Goal: Find specific page/section: Find specific page/section

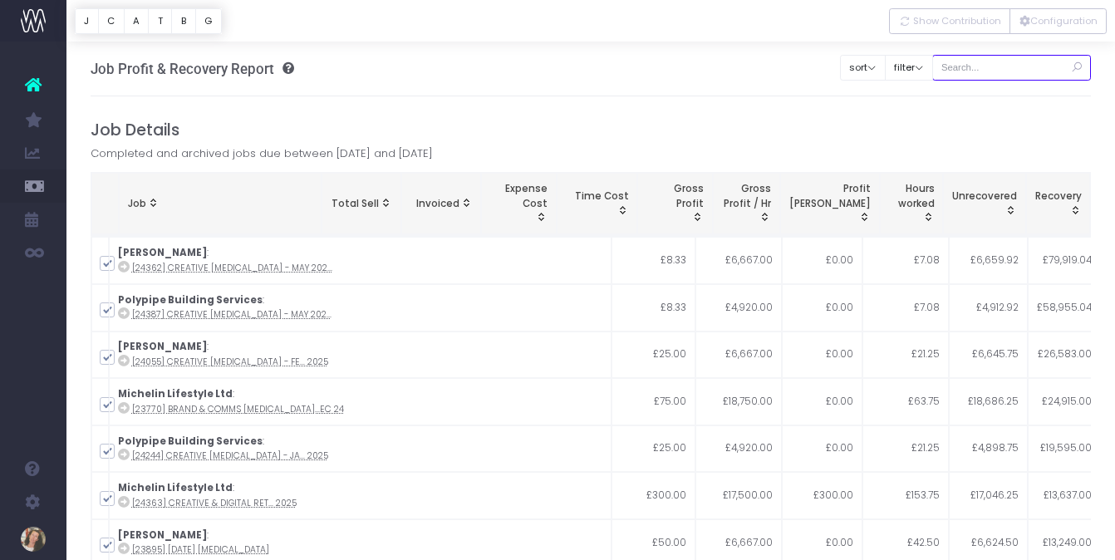
click at [995, 66] on input "text" at bounding box center [1012, 68] width 160 height 26
click at [1052, 22] on button "Configuration" at bounding box center [1057, 21] width 97 height 26
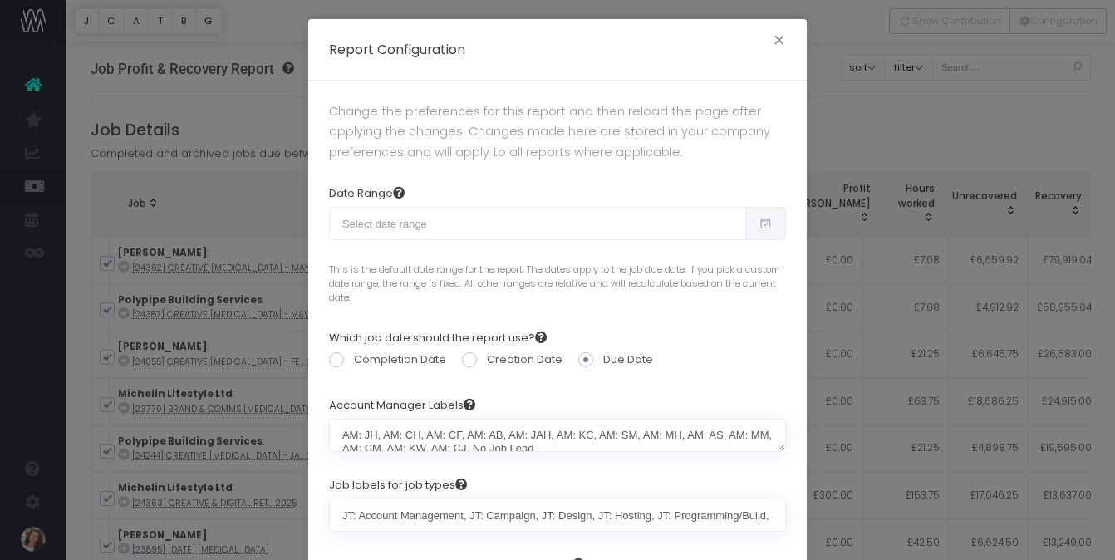
click at [762, 223] on icon at bounding box center [766, 223] width 14 height 0
type input "[DATE]"
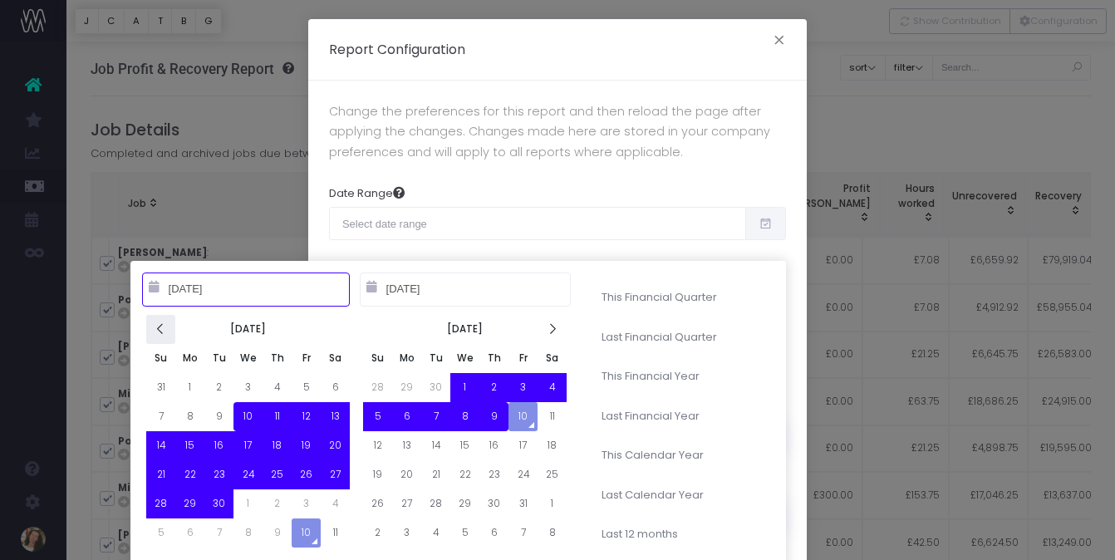
click at [158, 332] on icon at bounding box center [161, 329] width 14 height 14
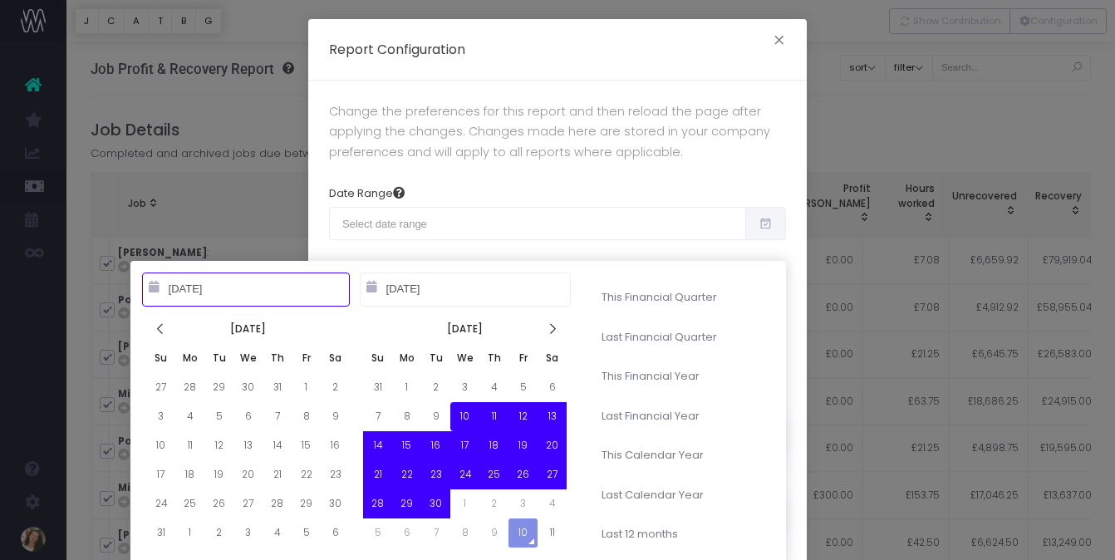
click at [158, 332] on icon at bounding box center [161, 329] width 14 height 14
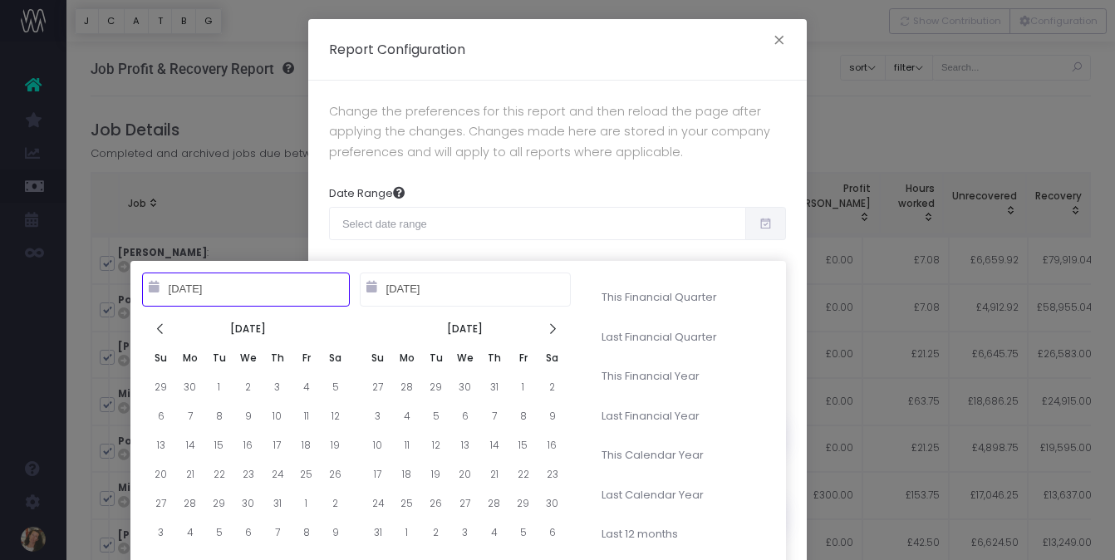
click at [158, 332] on icon at bounding box center [161, 329] width 14 height 14
type input "[DATE]"
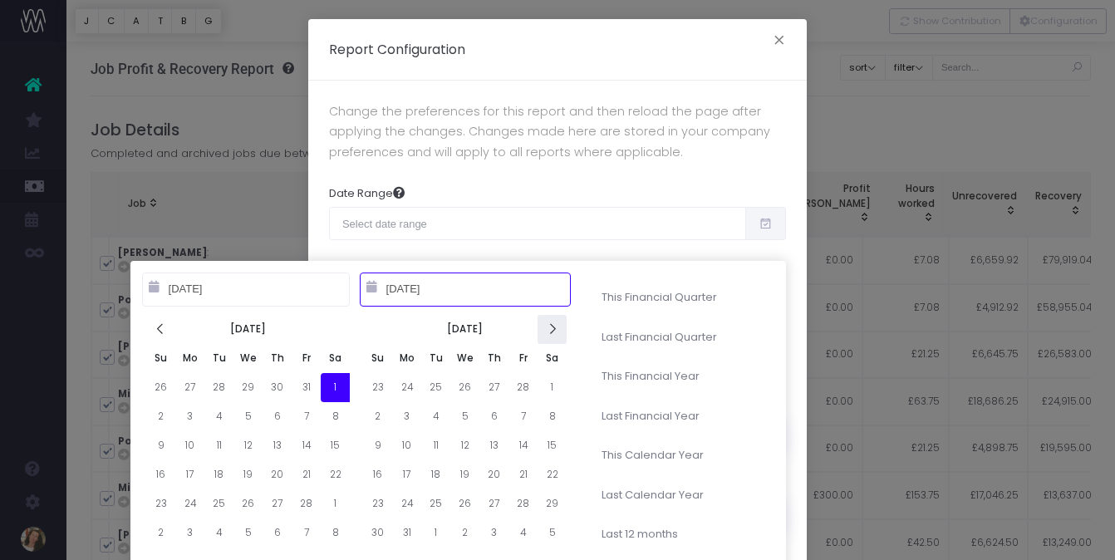
click at [545, 330] on icon at bounding box center [552, 329] width 14 height 14
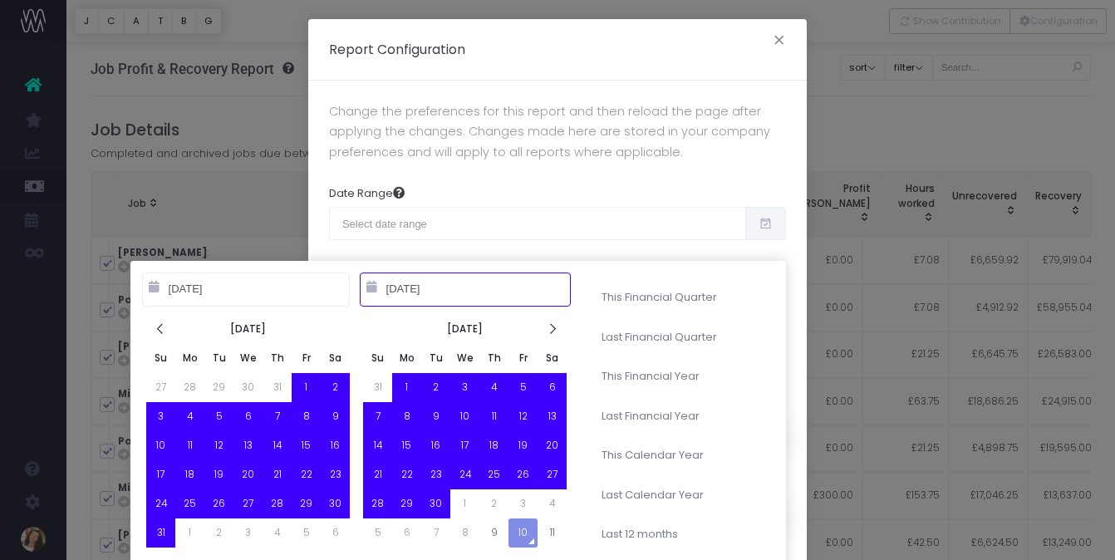
type input "[DATE]"
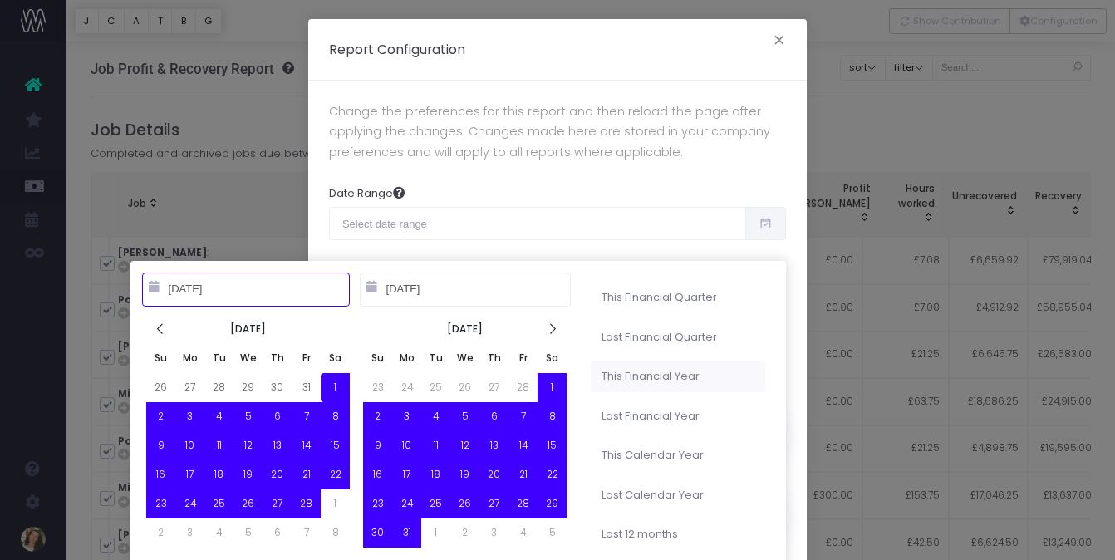
type input "[DATE]"
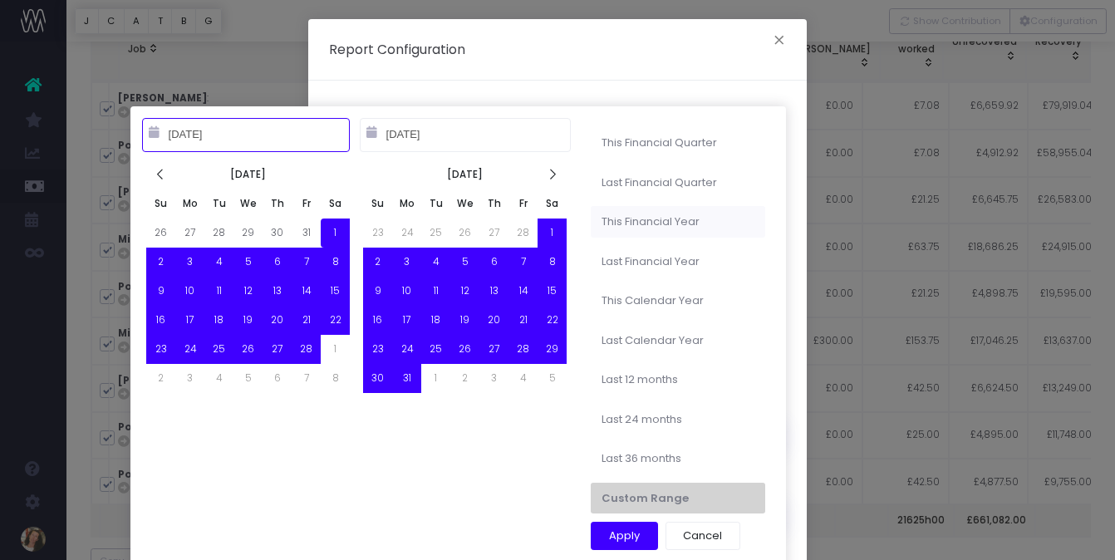
type input "[DATE]"
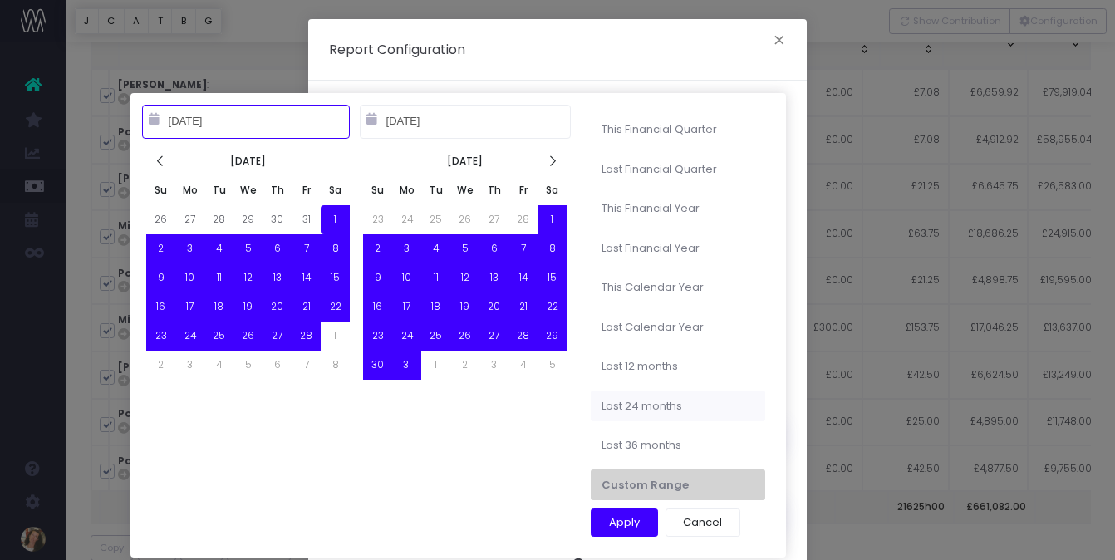
type input "[DATE]"
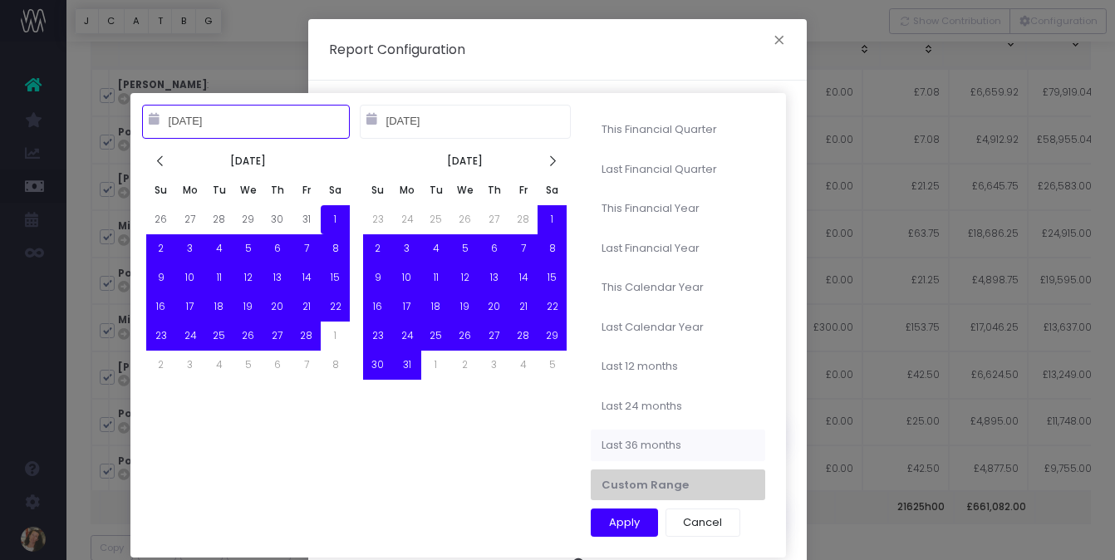
type input "[DATE]"
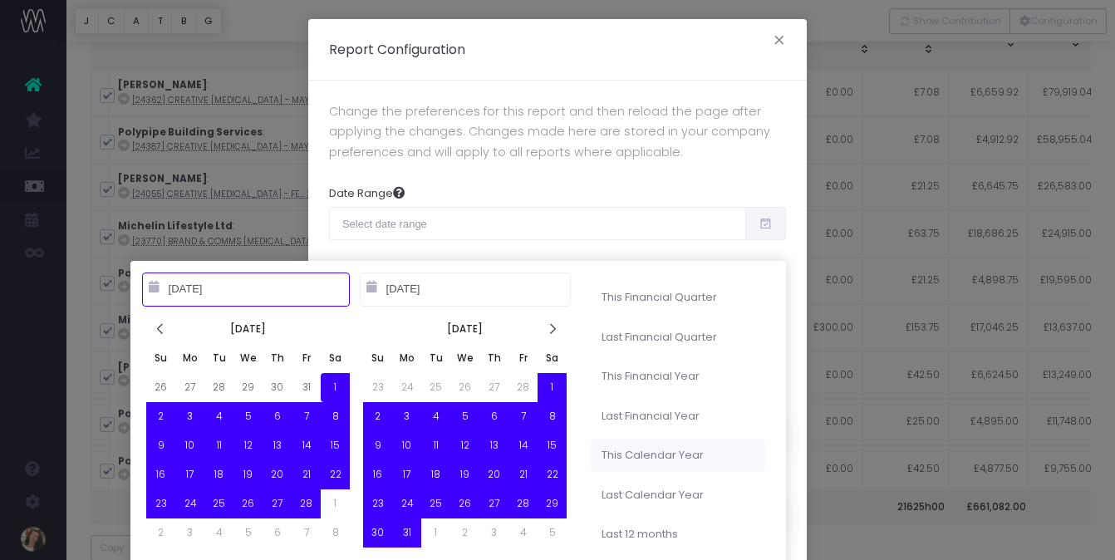
type input "[DATE]"
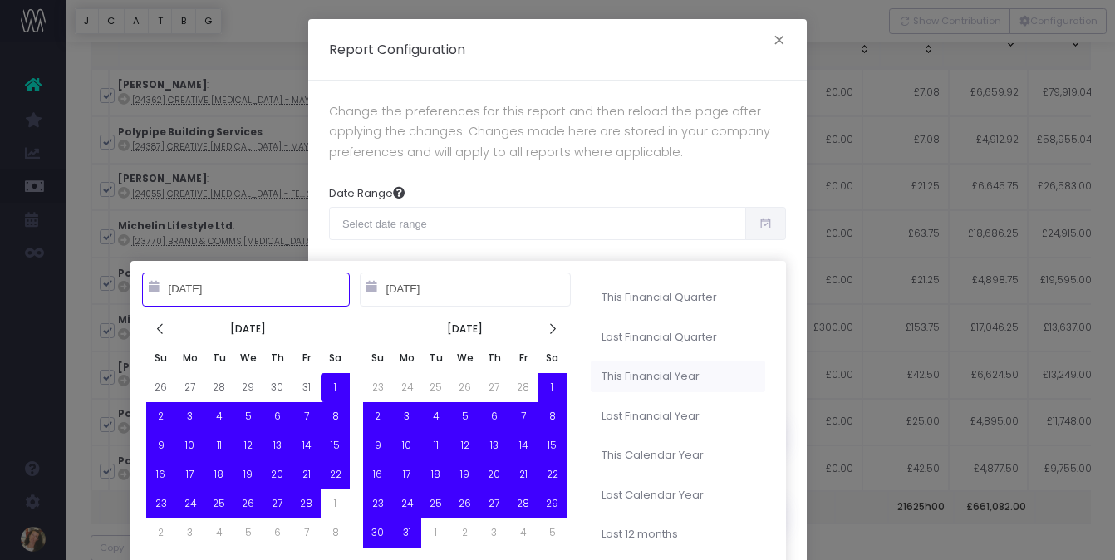
type input "[DATE]"
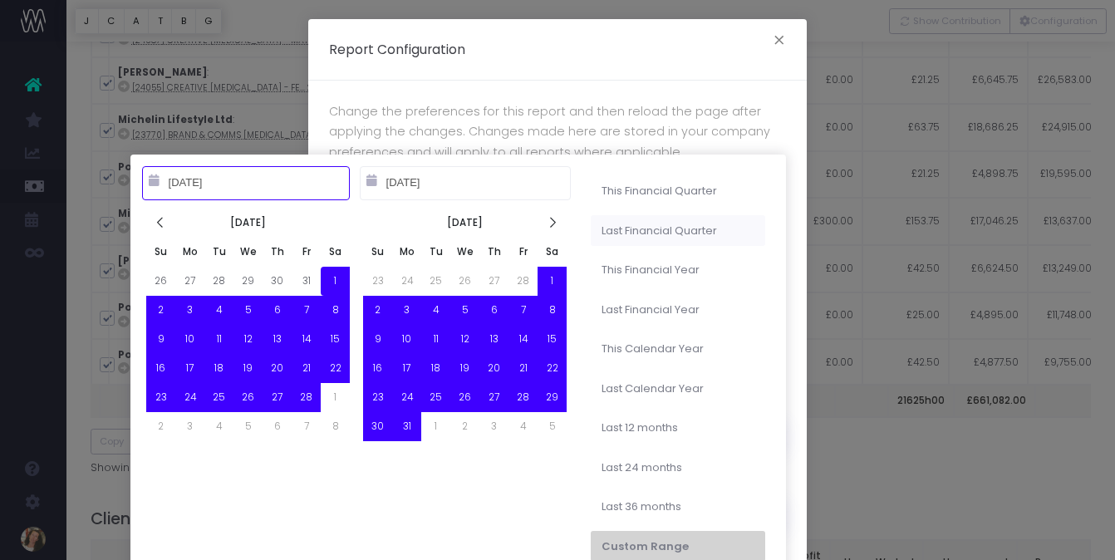
type input "[DATE]"
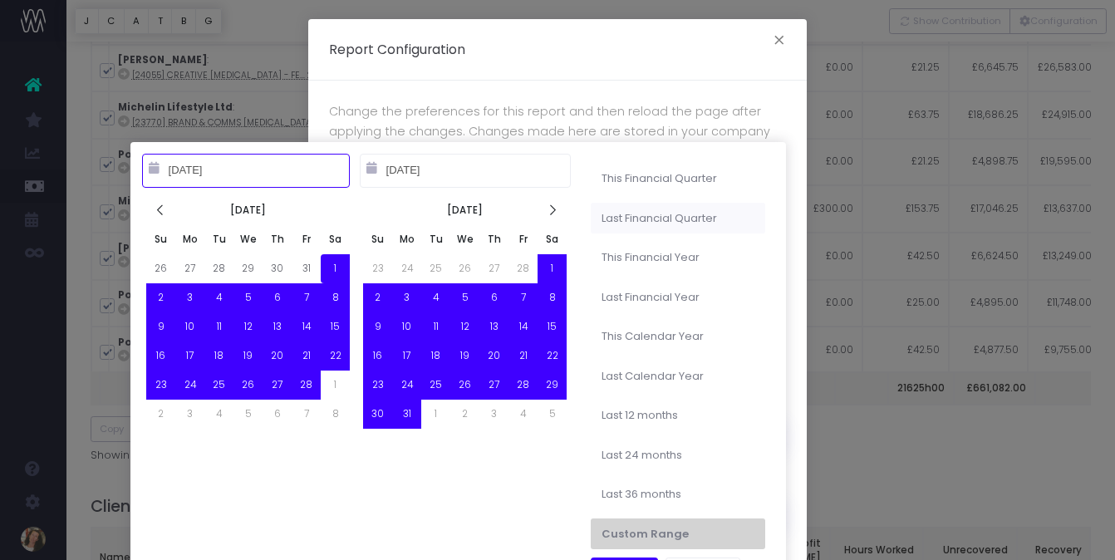
type input "[DATE]"
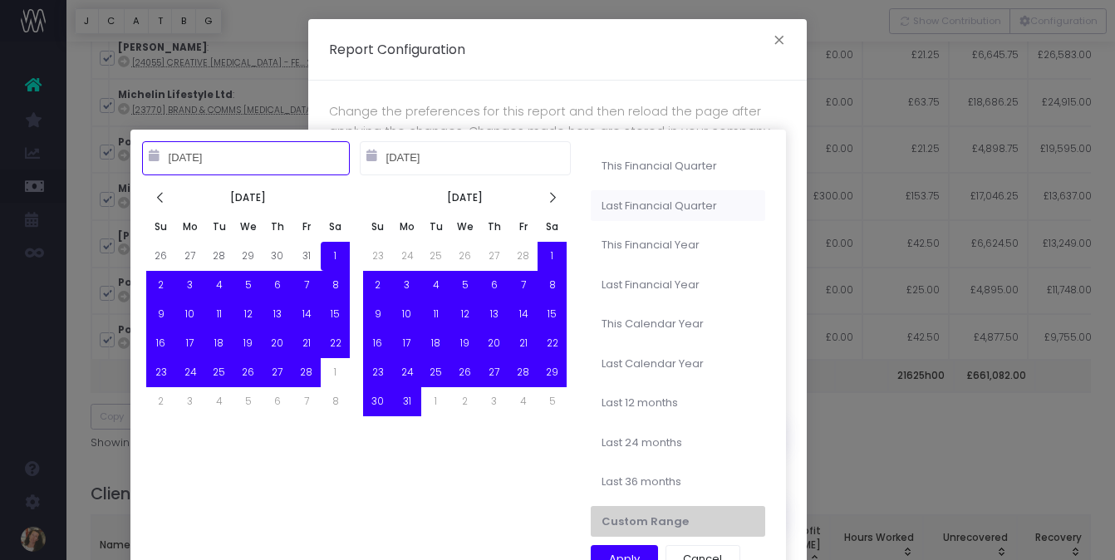
type input "[DATE]"
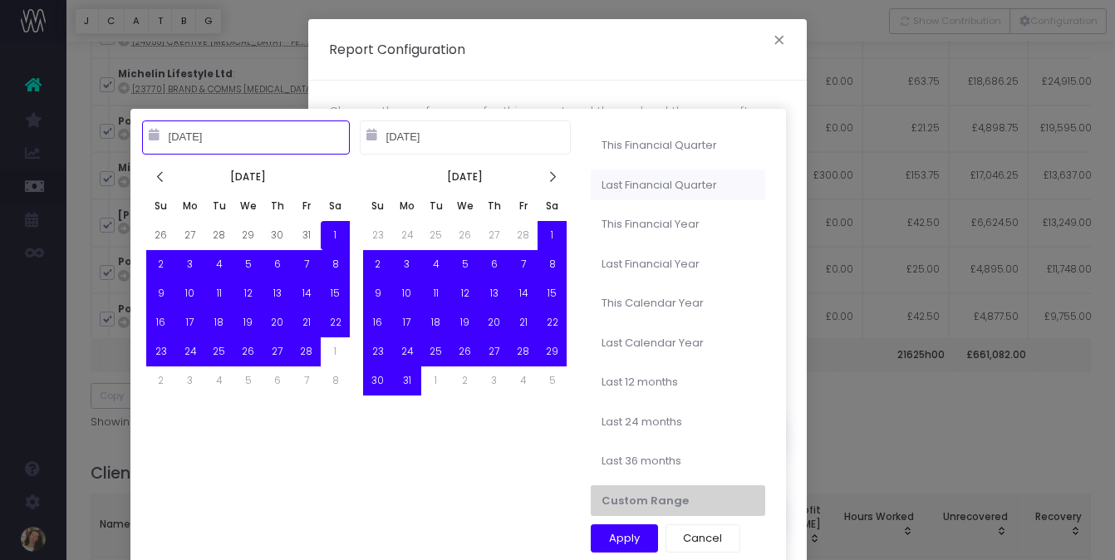
scroll to position [324, 0]
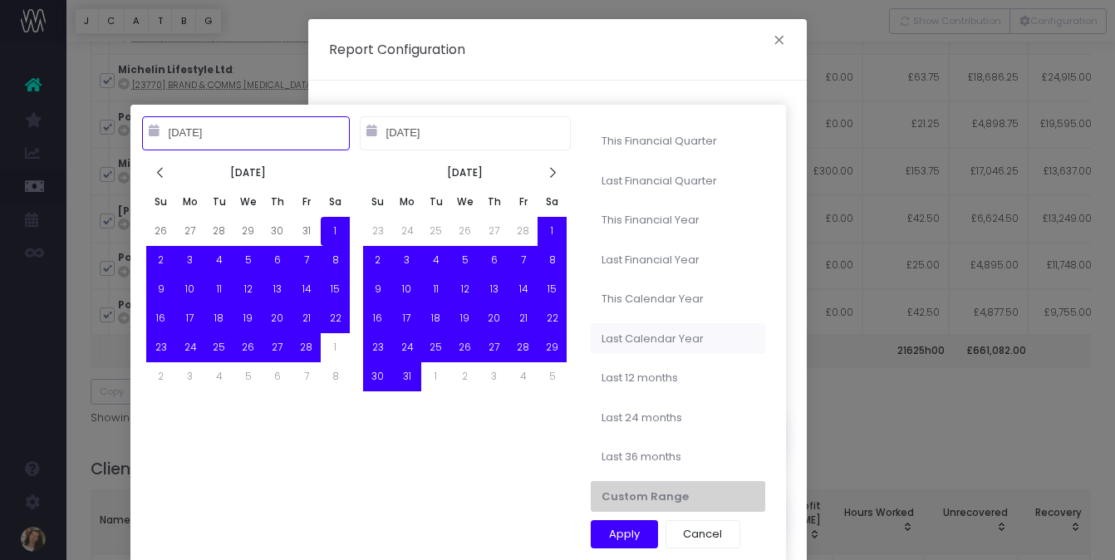
type input "[DATE]"
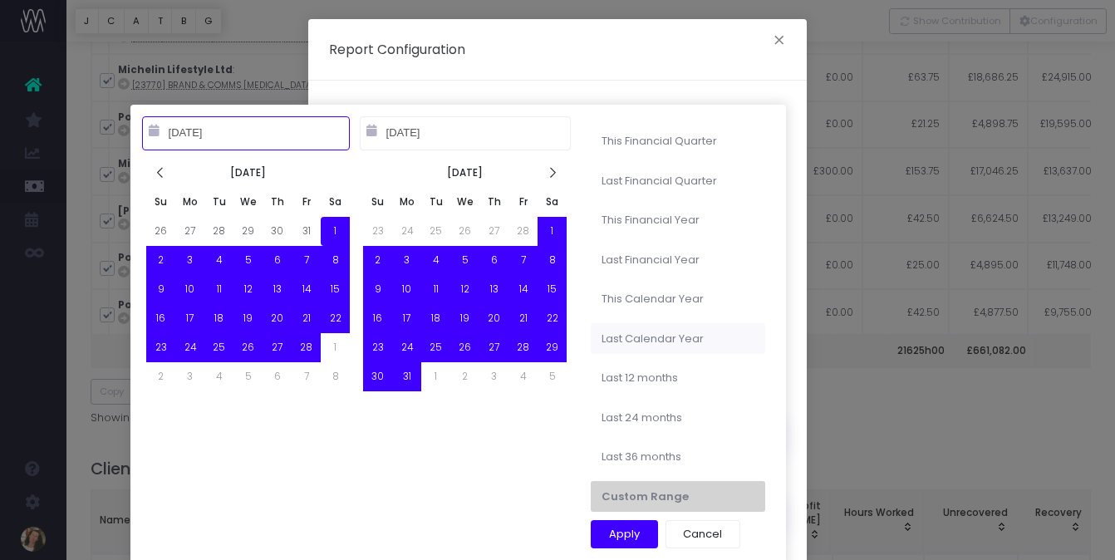
type input "[DATE]"
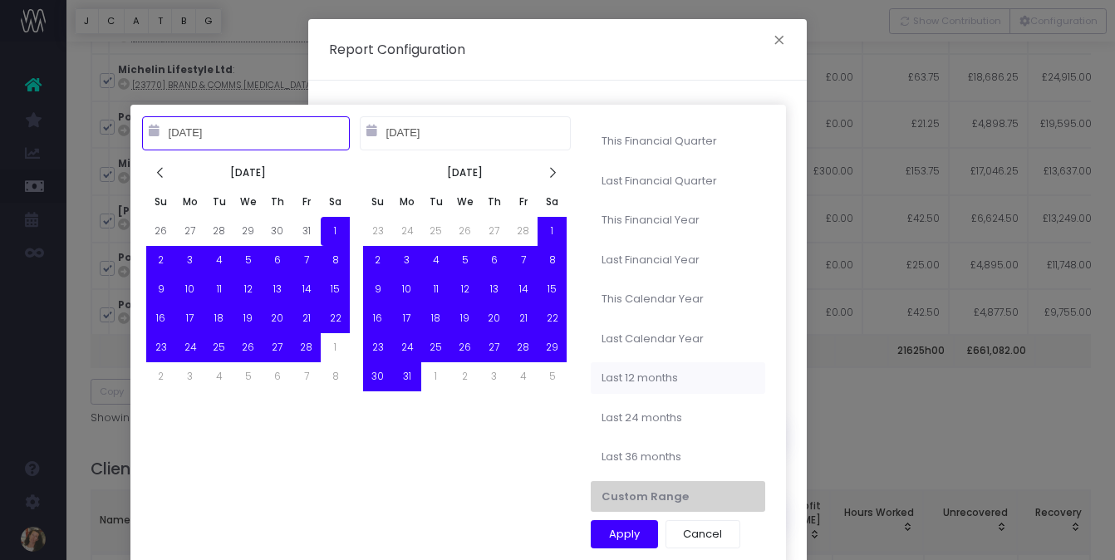
type input "[DATE]"
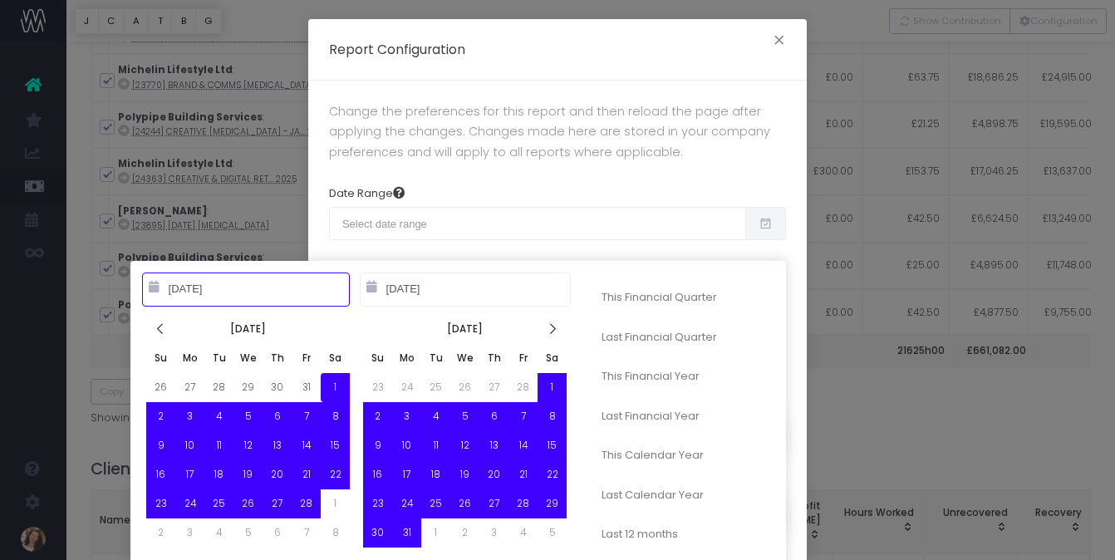
type input "[DATE]"
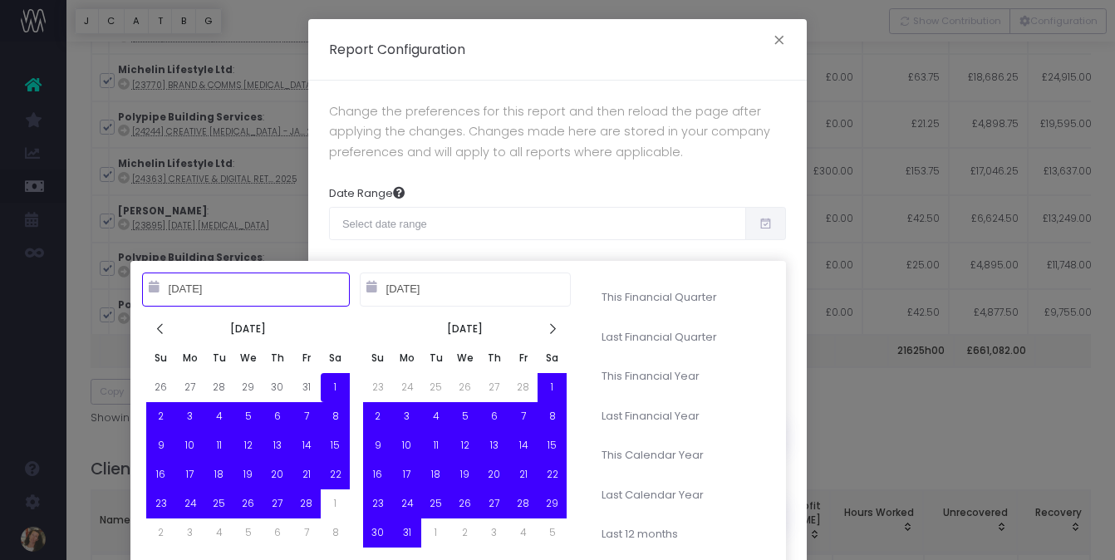
type input "[DATE]"
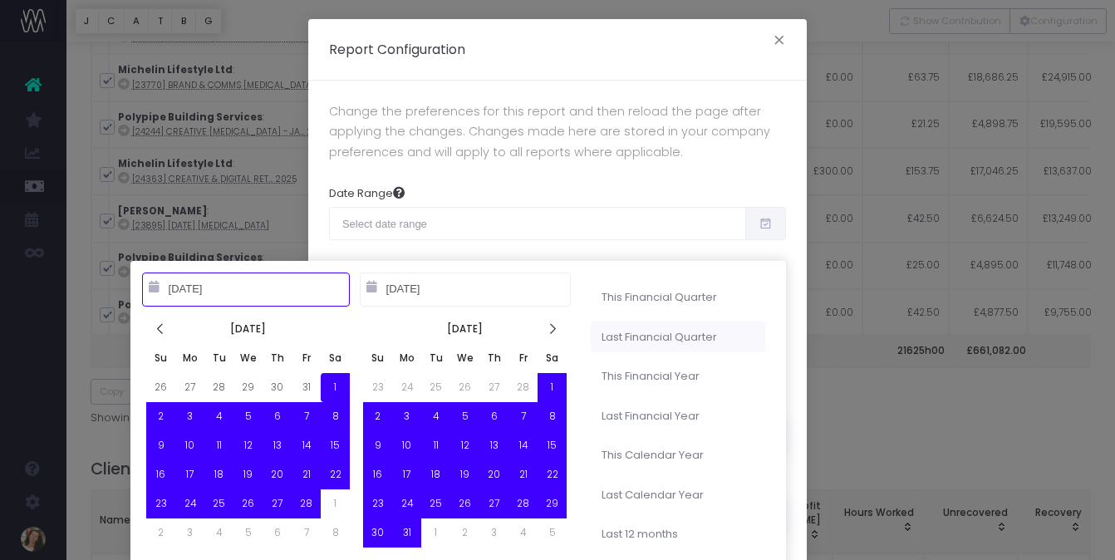
type input "[DATE]"
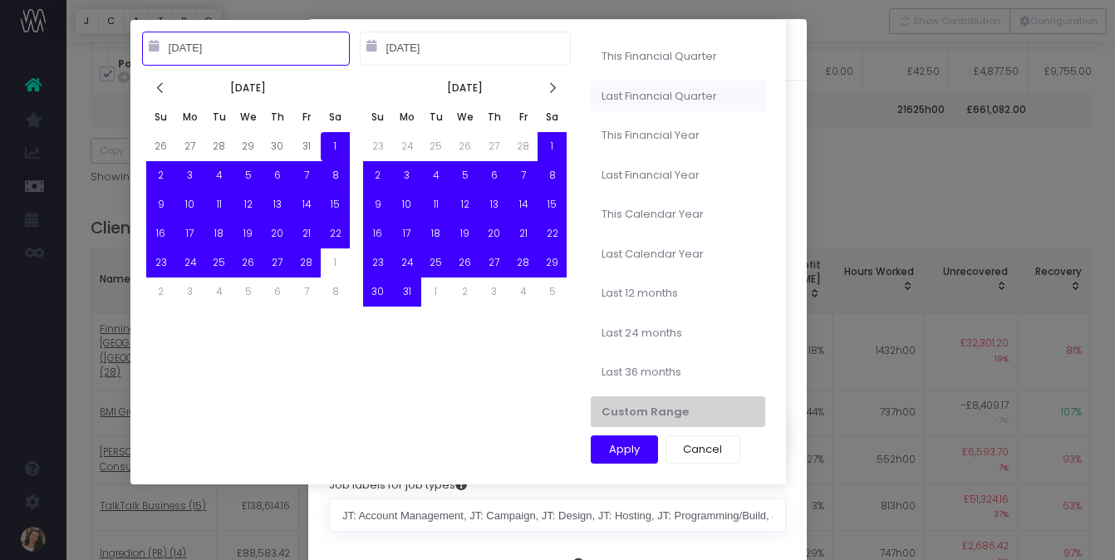
scroll to position [605, 0]
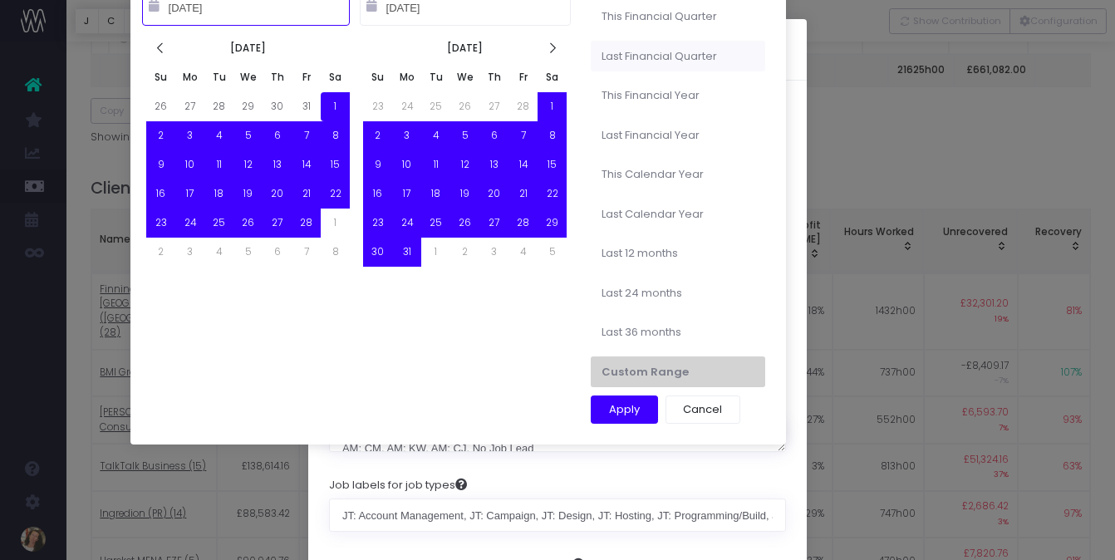
type input "[DATE]"
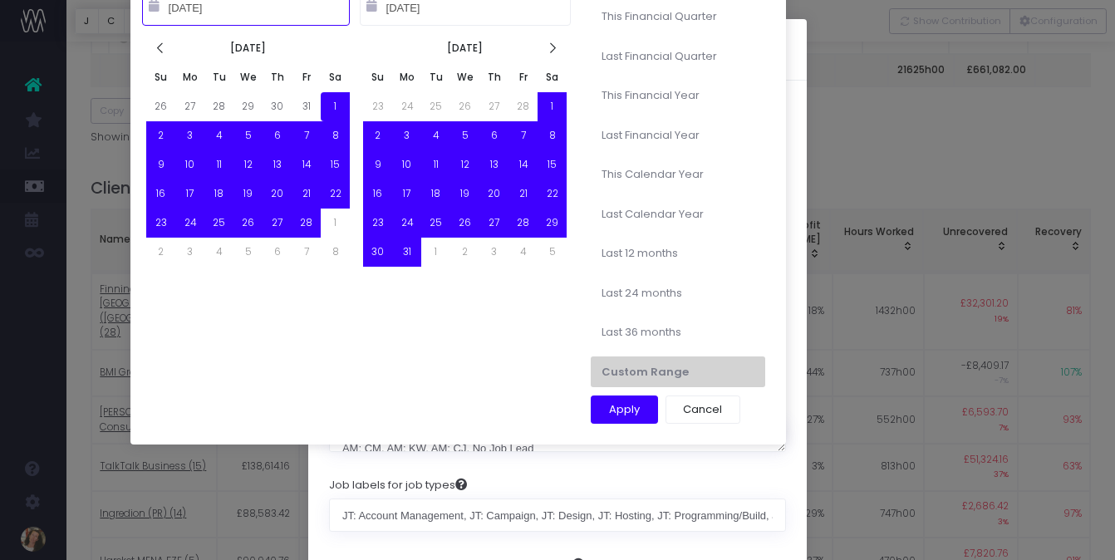
type input "[DATE]"
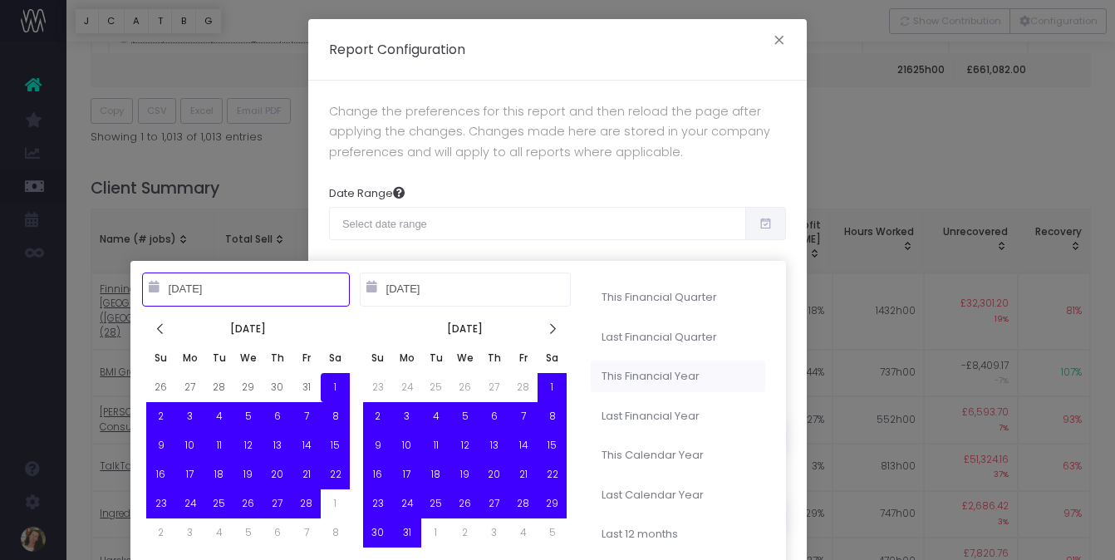
type input "[DATE]"
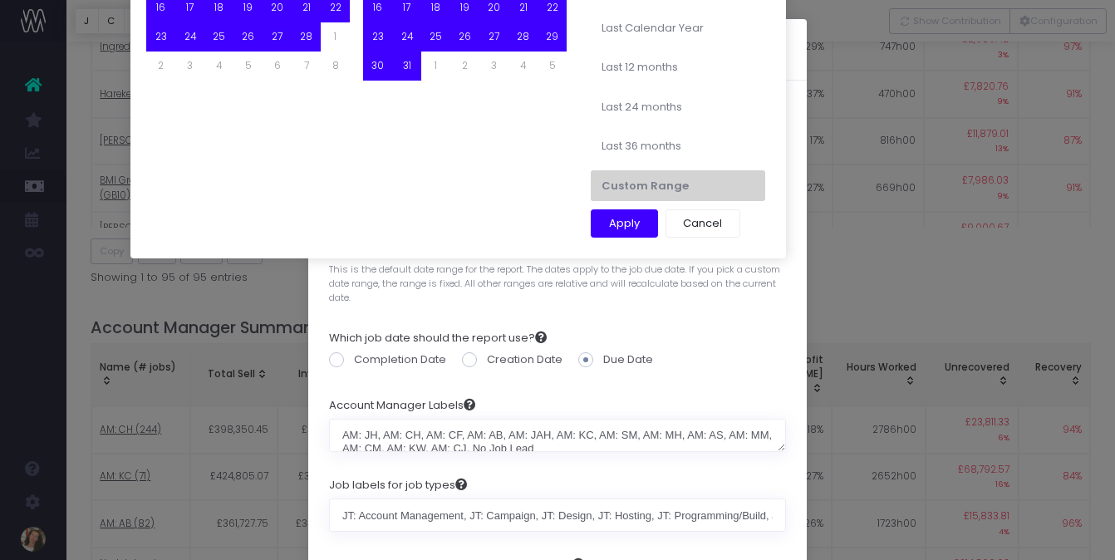
type input "[DATE]"
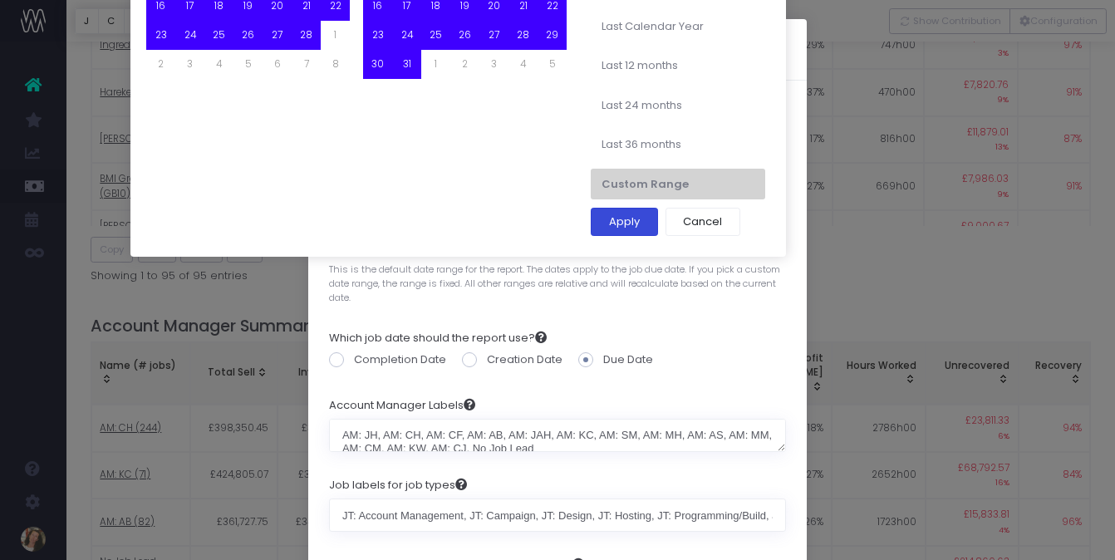
click at [621, 223] on button "Apply" at bounding box center [624, 222] width 67 height 28
type input "[DATE] – [DATE]"
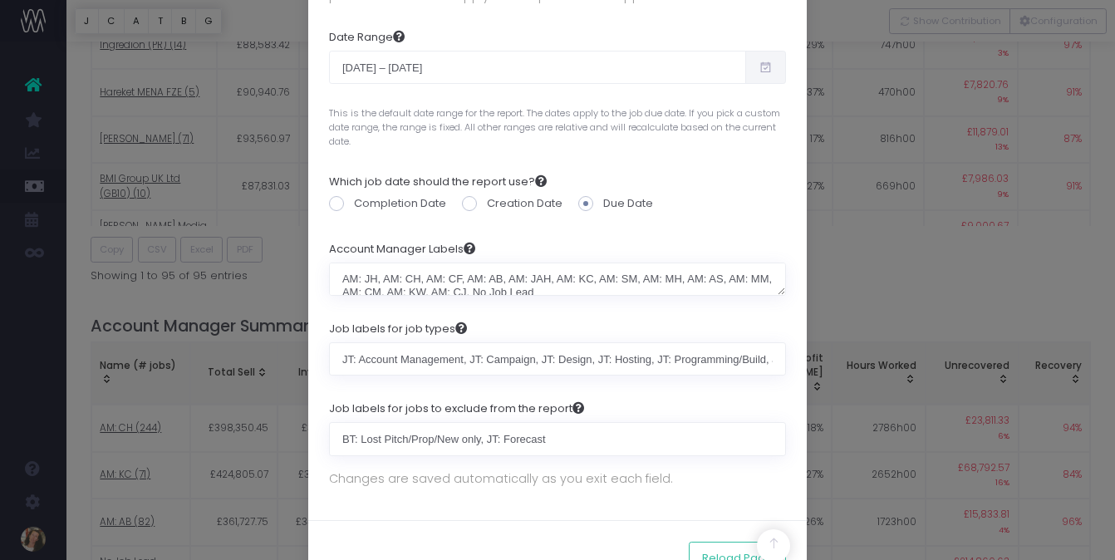
scroll to position [211, 0]
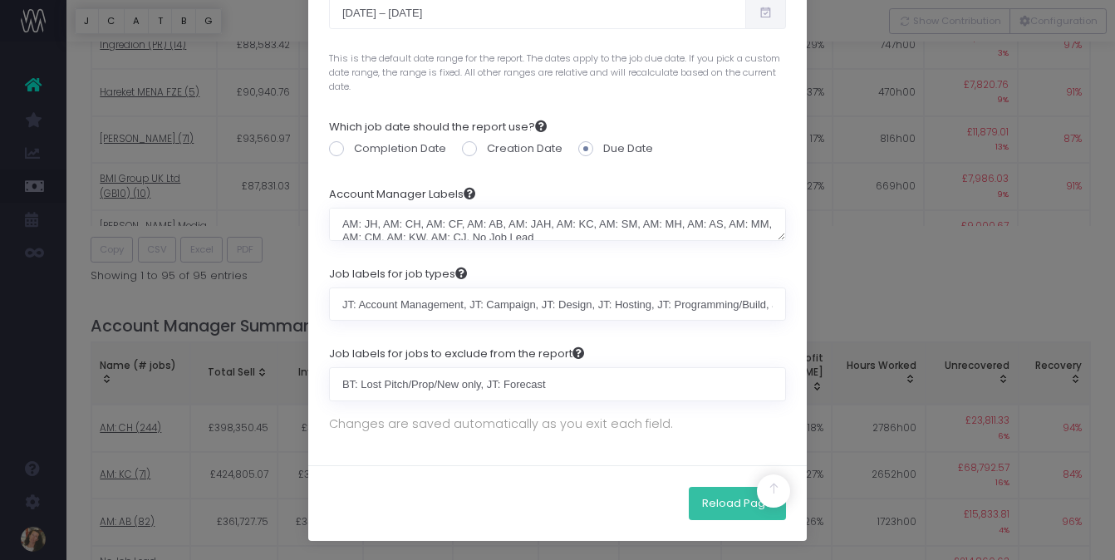
click at [730, 508] on button "Reload Page" at bounding box center [737, 503] width 97 height 33
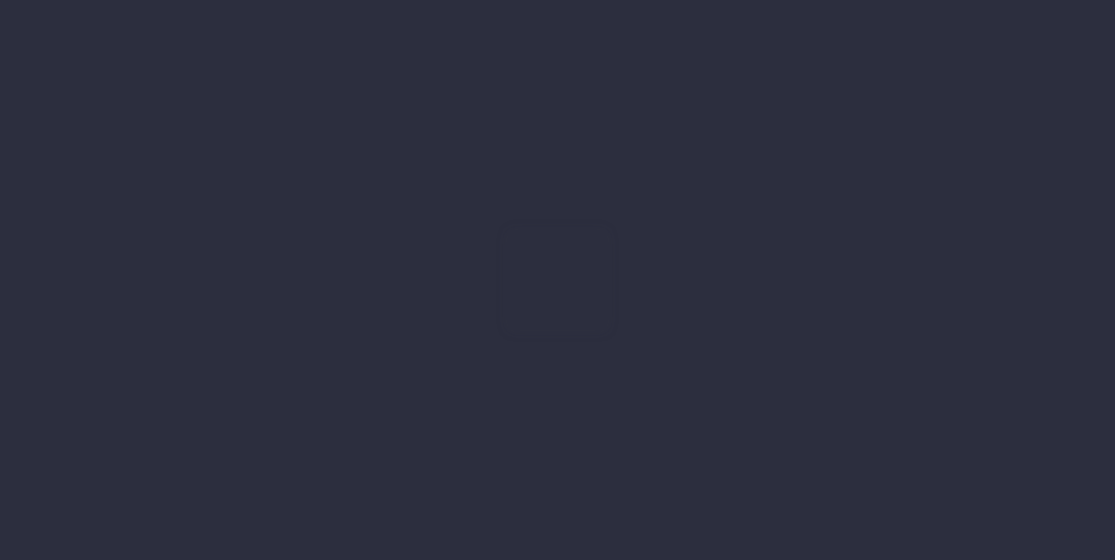
scroll to position [35, 0]
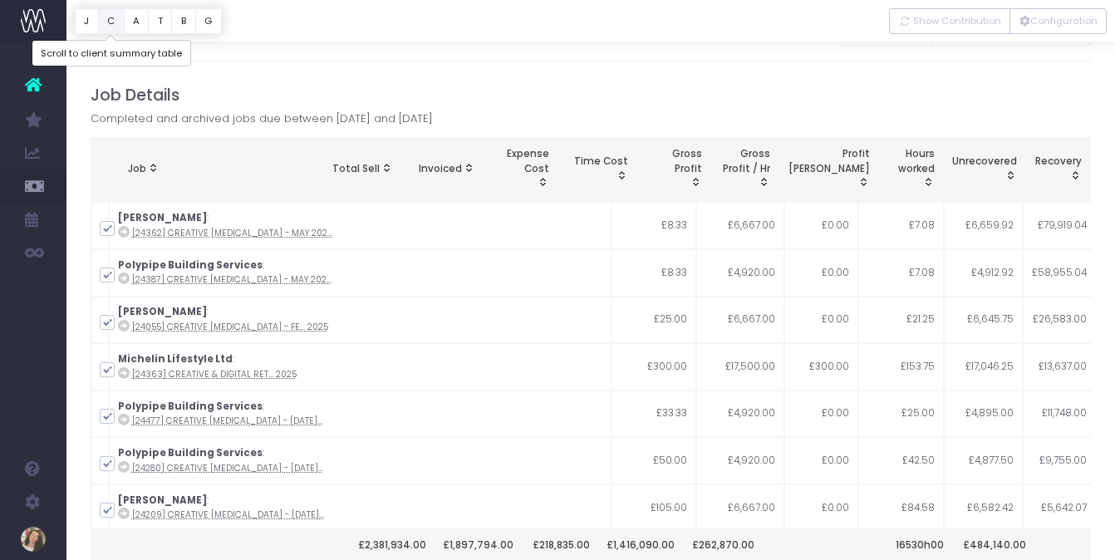
click at [113, 21] on button "C" at bounding box center [111, 21] width 27 height 26
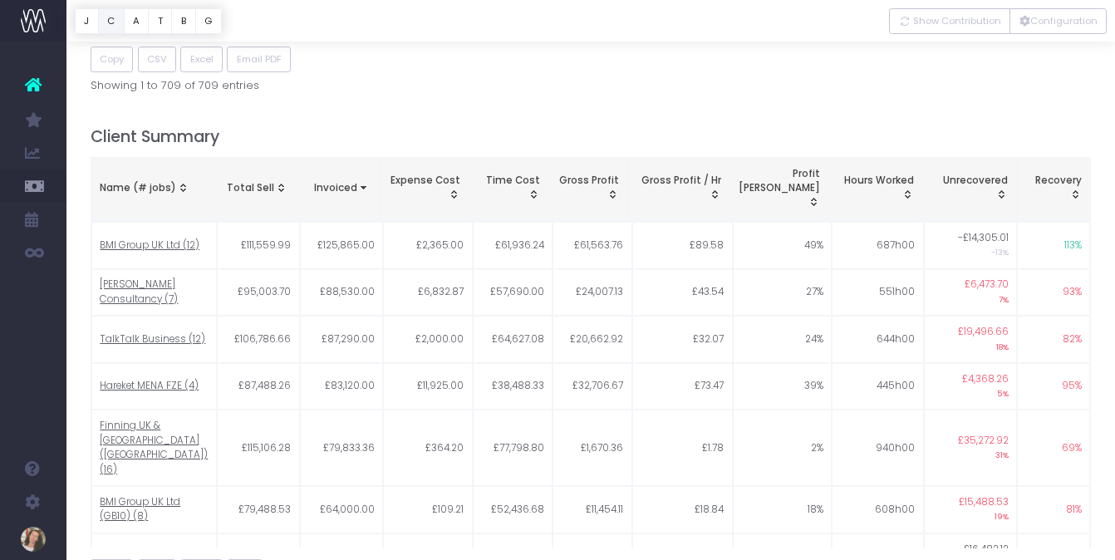
scroll to position [613, 0]
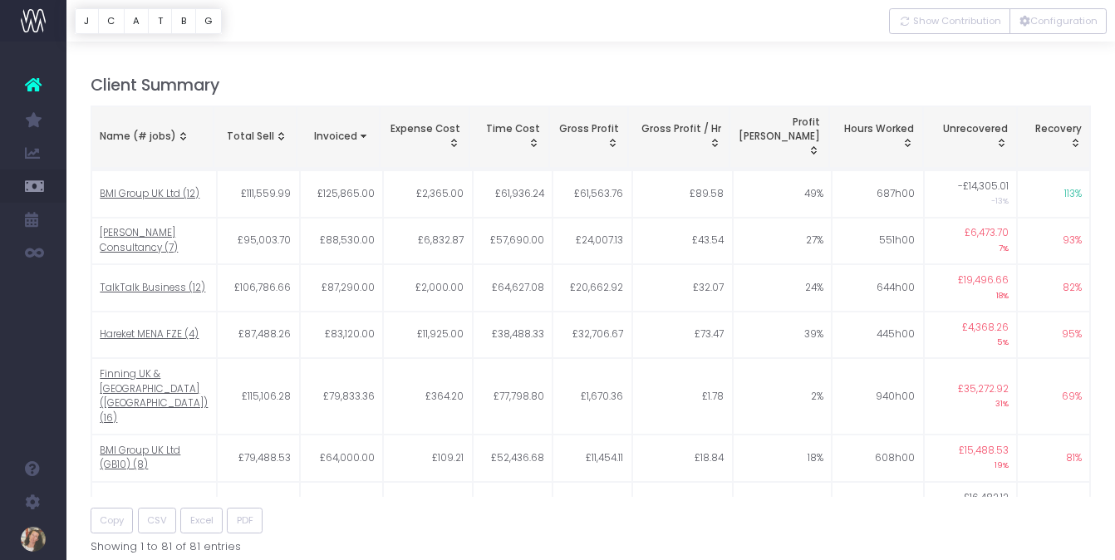
click at [147, 130] on div "Name (# jobs)" at bounding box center [152, 137] width 105 height 15
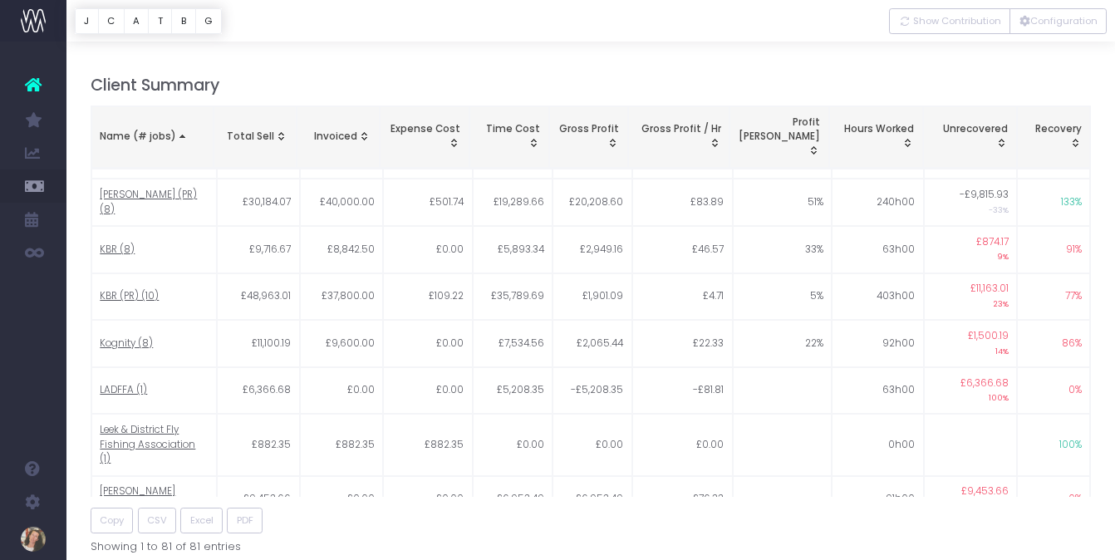
scroll to position [1842, 0]
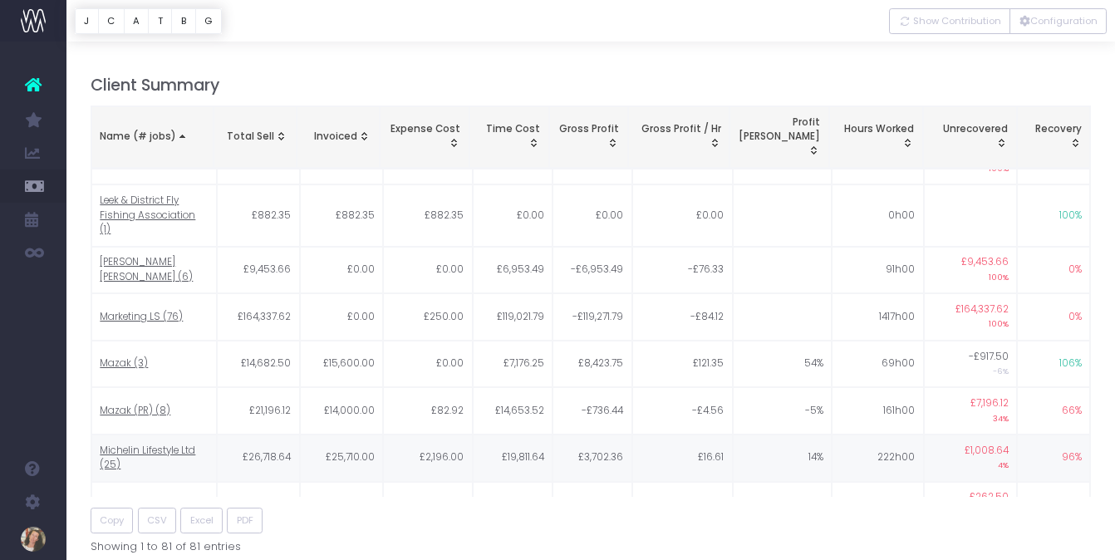
click at [142, 444] on span "Michelin Lifestyle Ltd (25)" at bounding box center [154, 458] width 108 height 29
type input ""Michelin Lifestyle Ltd""
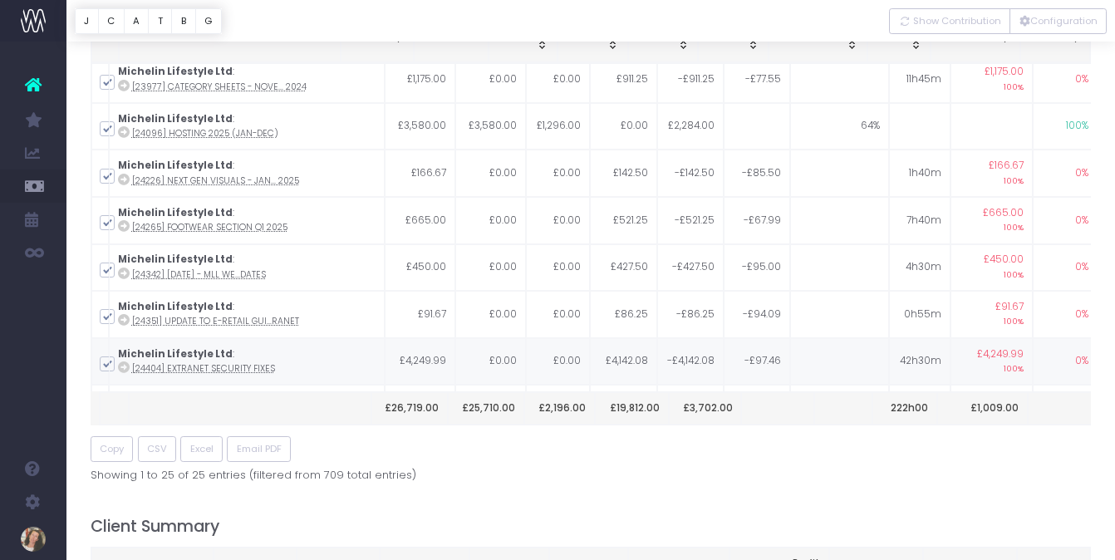
scroll to position [0, 0]
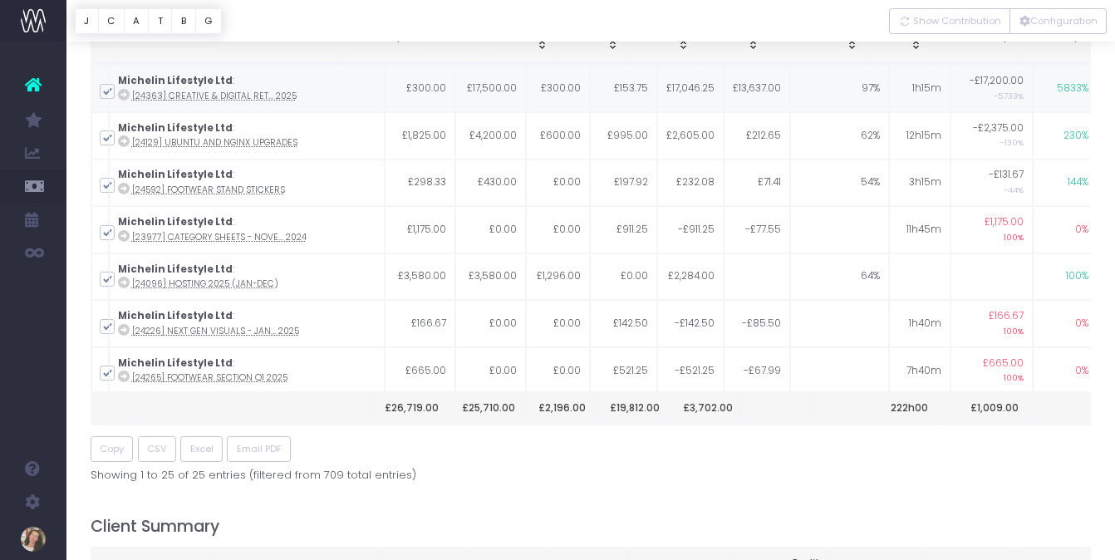
click at [130, 94] on icon at bounding box center [124, 95] width 12 height 12
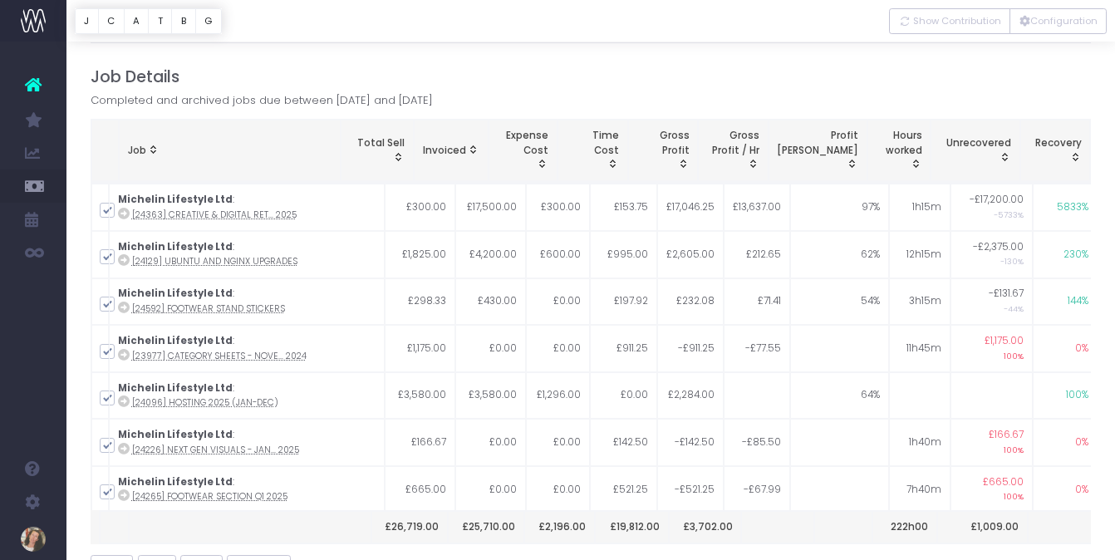
scroll to position [54, 0]
click at [1064, 23] on button "Configuration" at bounding box center [1057, 21] width 97 height 26
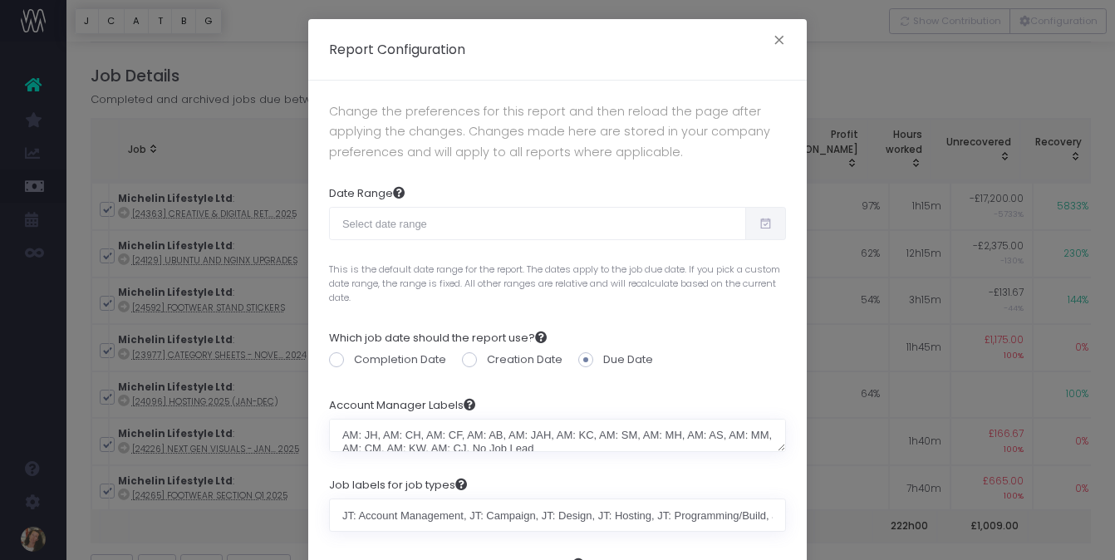
click at [768, 223] on icon at bounding box center [766, 223] width 14 height 0
type input "09-11-2025"
type input "10-10-2025"
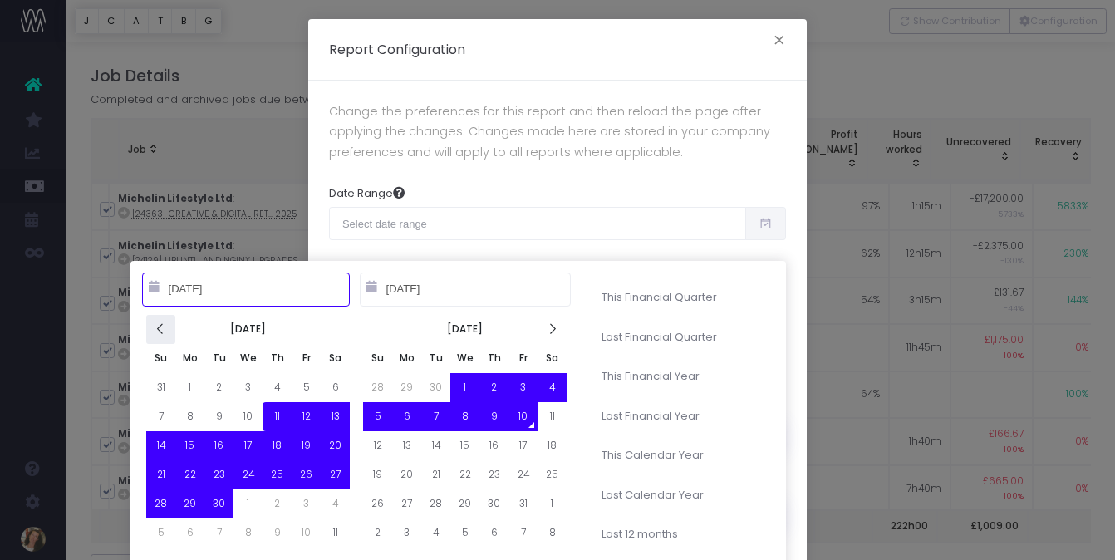
click at [160, 329] on icon at bounding box center [161, 329] width 14 height 14
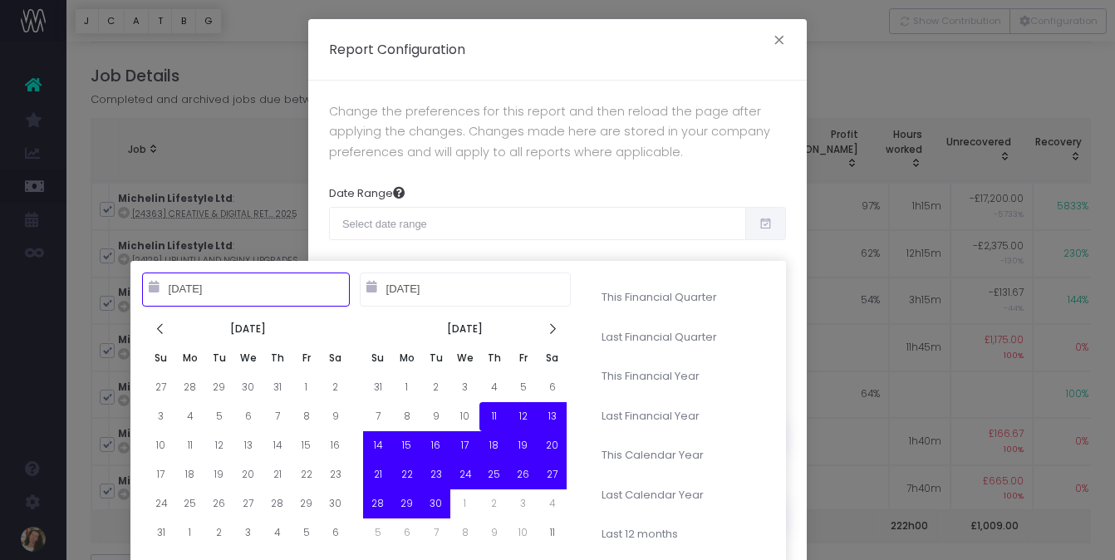
click at [160, 329] on icon at bounding box center [161, 329] width 14 height 14
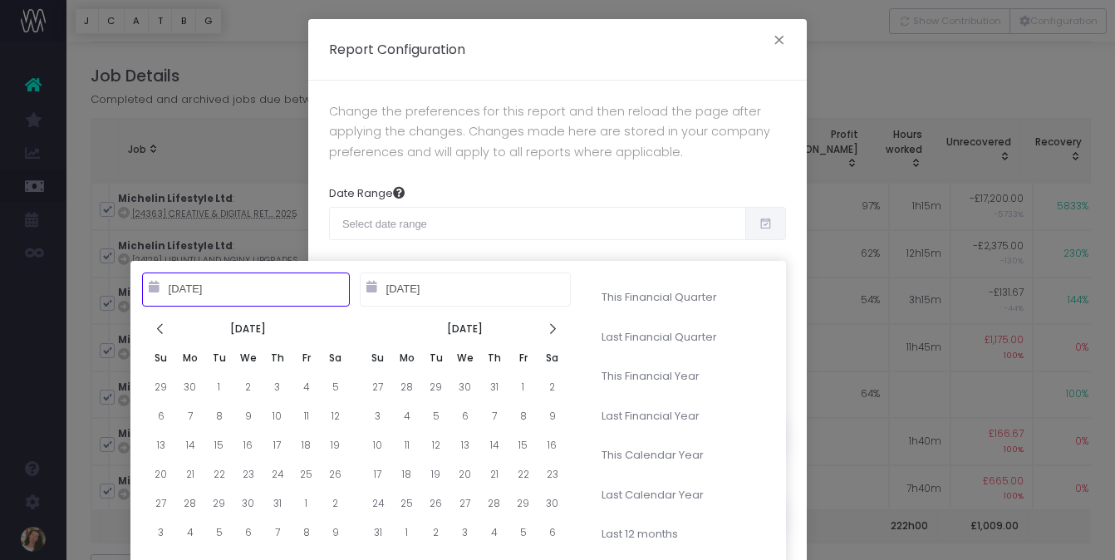
click at [160, 329] on icon at bounding box center [161, 329] width 14 height 14
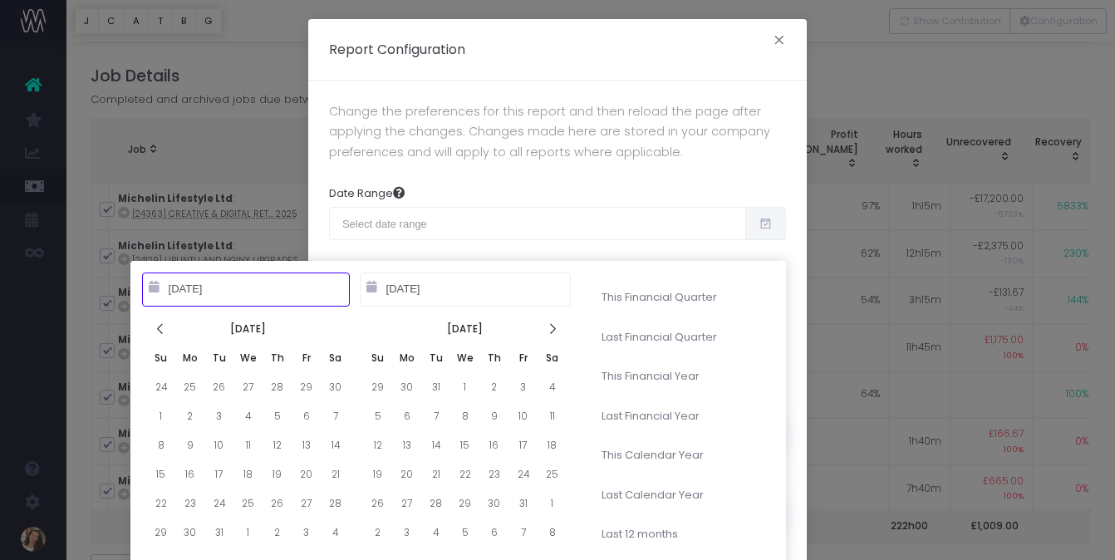
click at [160, 329] on icon at bounding box center [161, 329] width 14 height 14
type input "[DATE]"
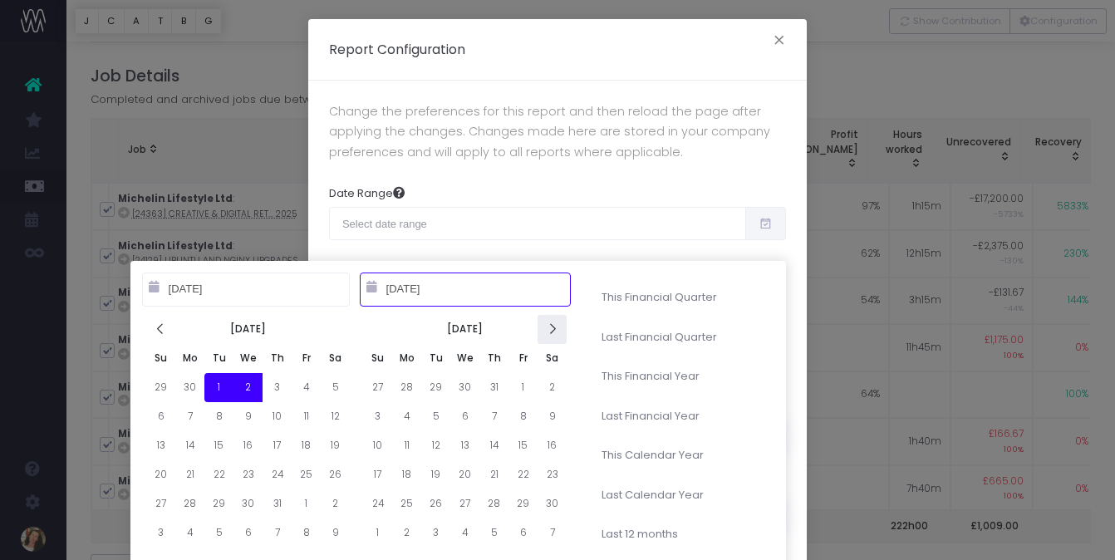
click at [558, 327] on icon at bounding box center [552, 329] width 14 height 14
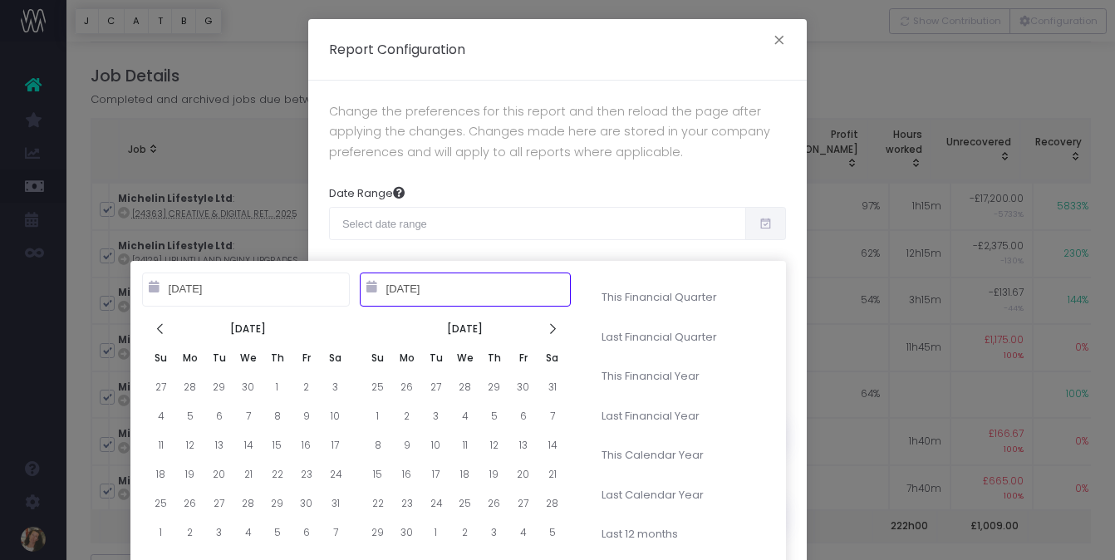
click at [558, 327] on icon at bounding box center [552, 329] width 14 height 14
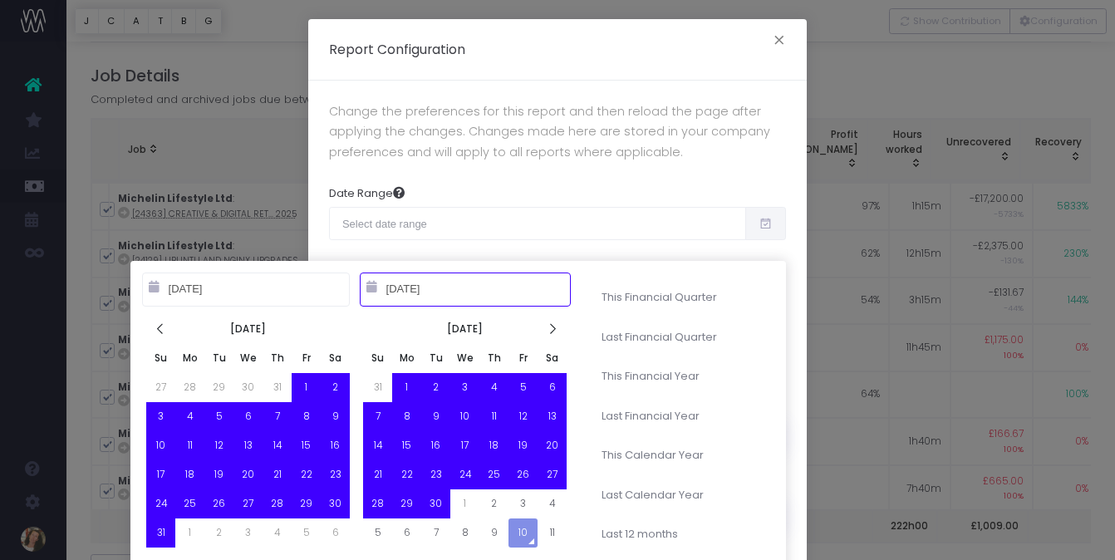
type input "[DATE]"
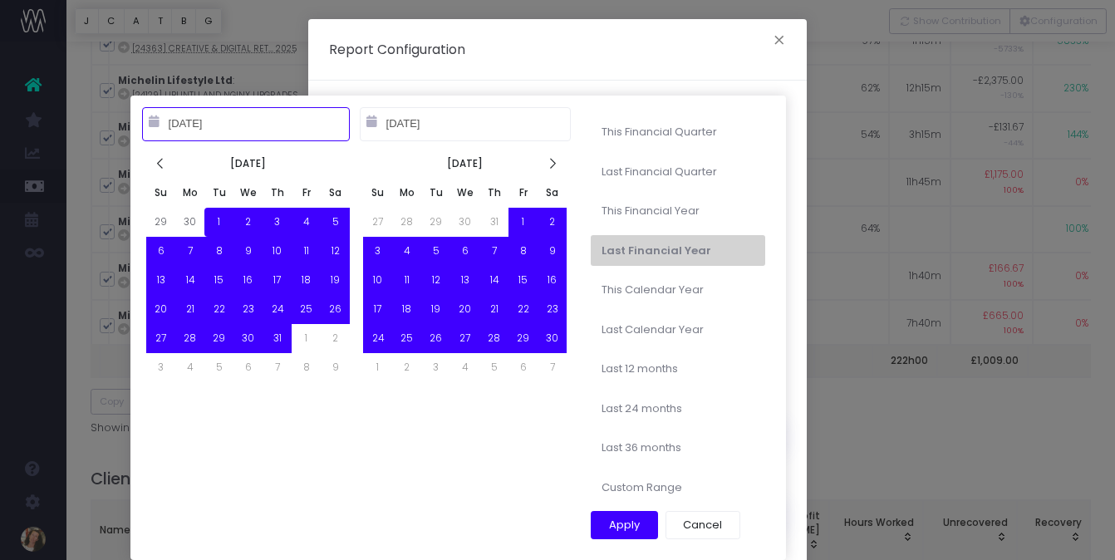
type input "10-10-2022"
type input "[DATE]"
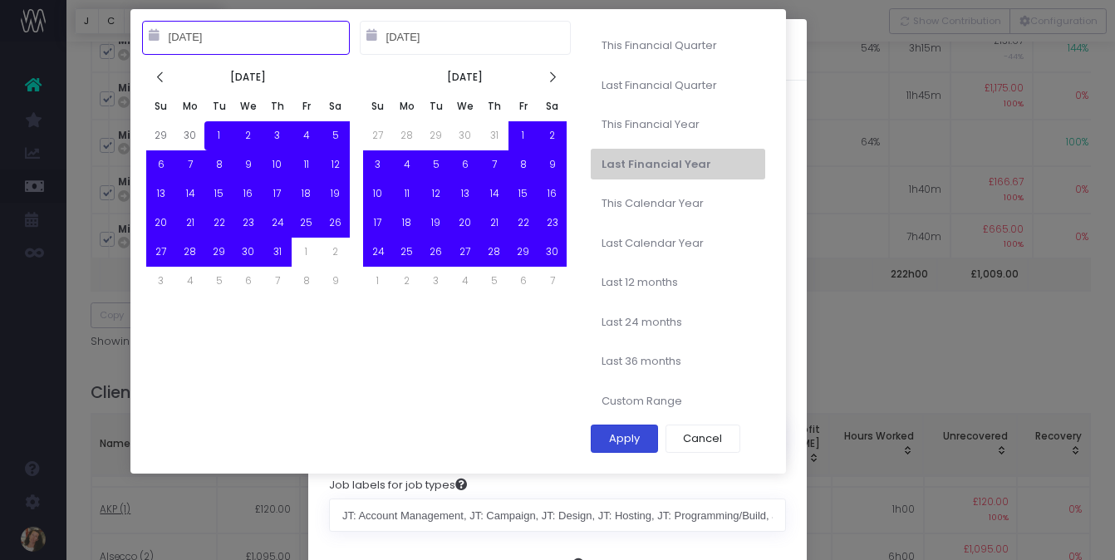
click at [636, 435] on button "Apply" at bounding box center [624, 439] width 67 height 28
type input "Oct 1st 2024 – Sep 30th 2025"
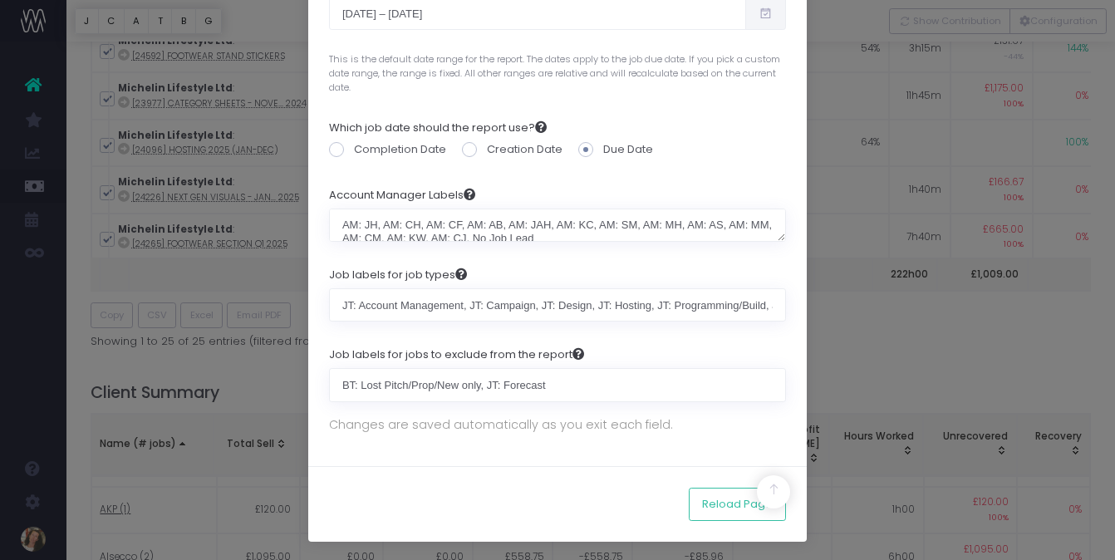
scroll to position [211, 0]
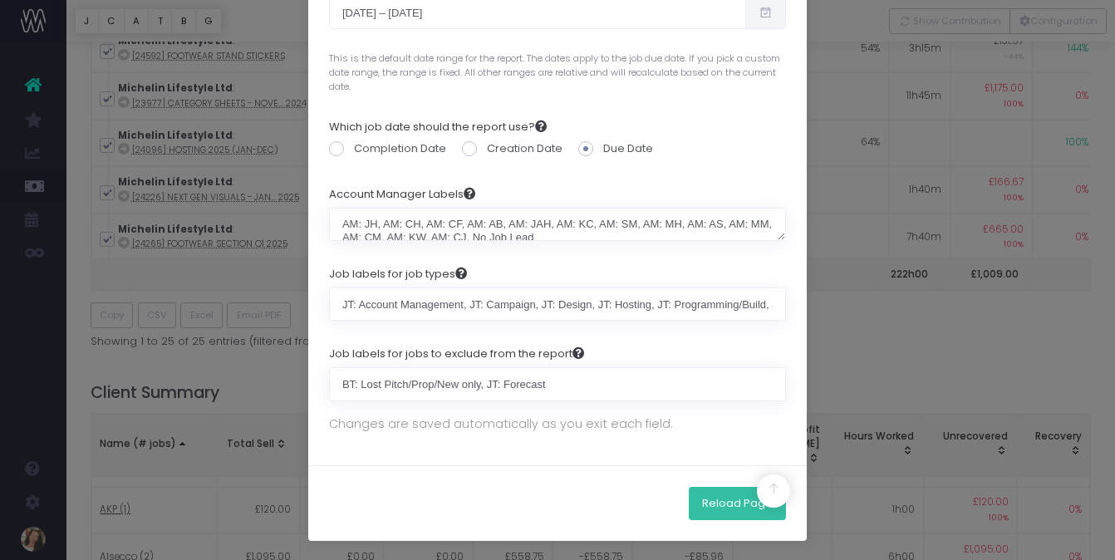
click at [729, 504] on button "Reload Page" at bounding box center [737, 503] width 97 height 33
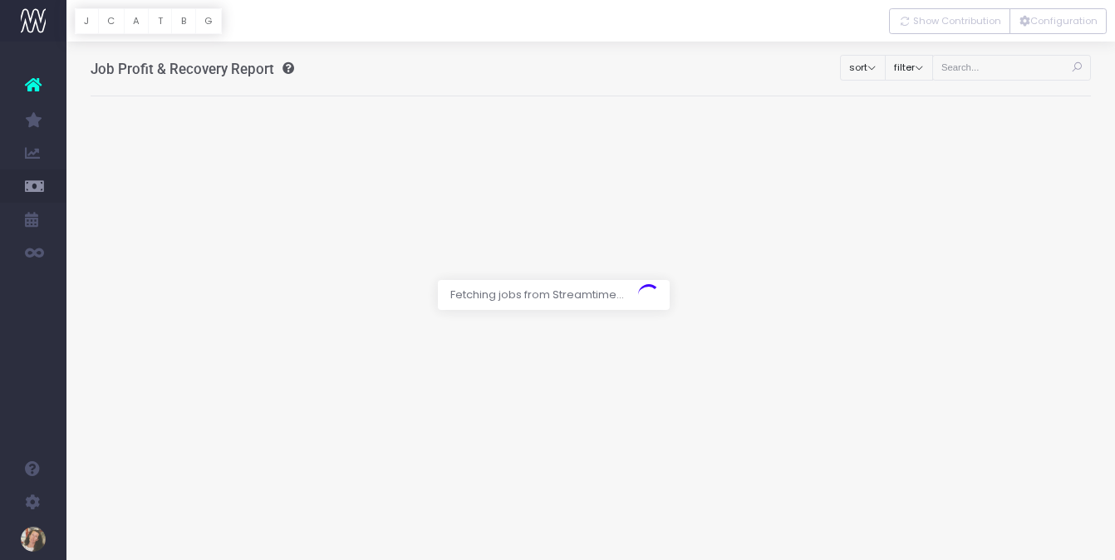
scroll to position [35, 0]
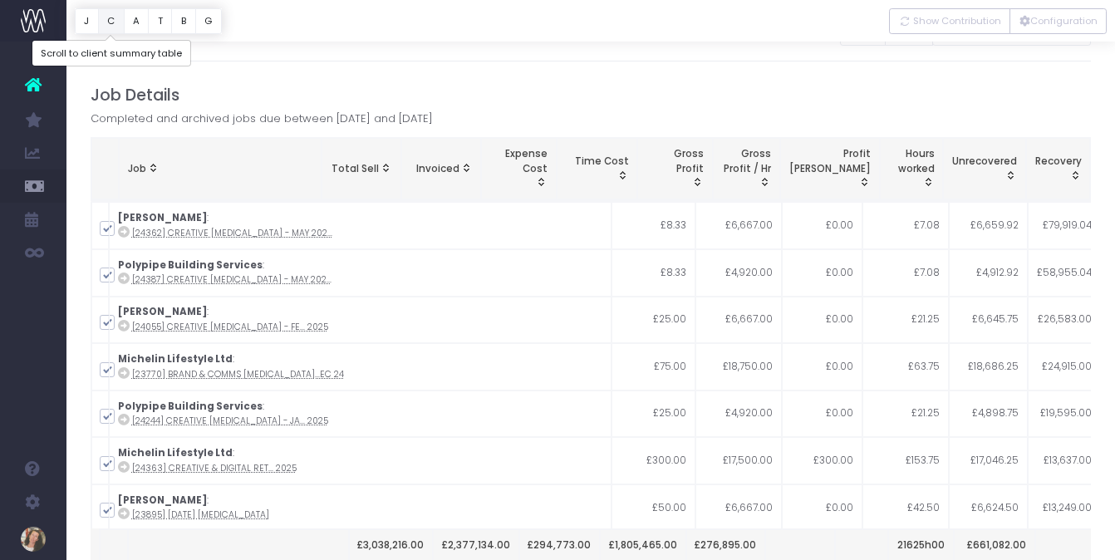
click at [114, 21] on button "C" at bounding box center [111, 21] width 27 height 26
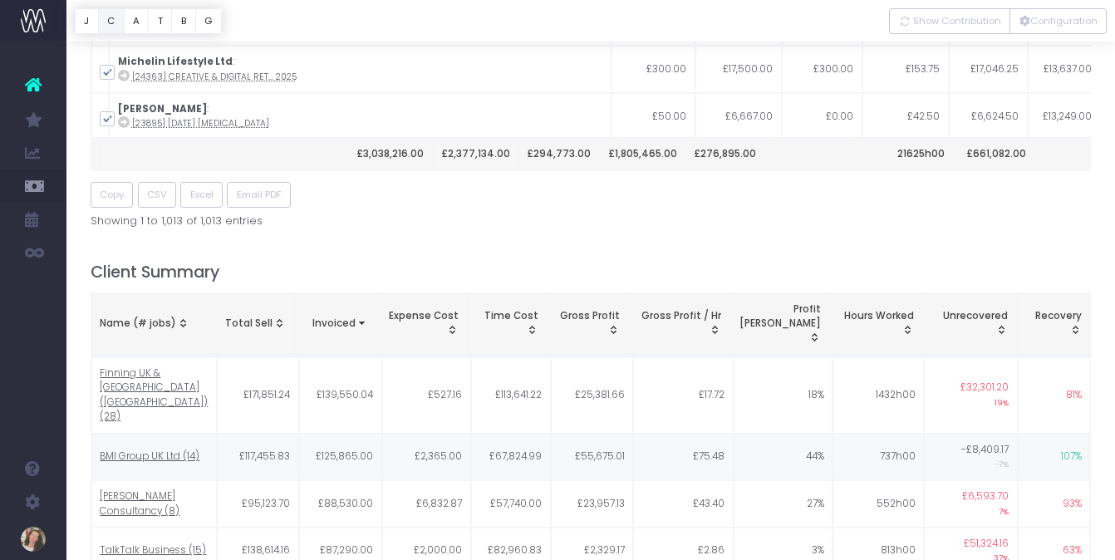
scroll to position [613, 0]
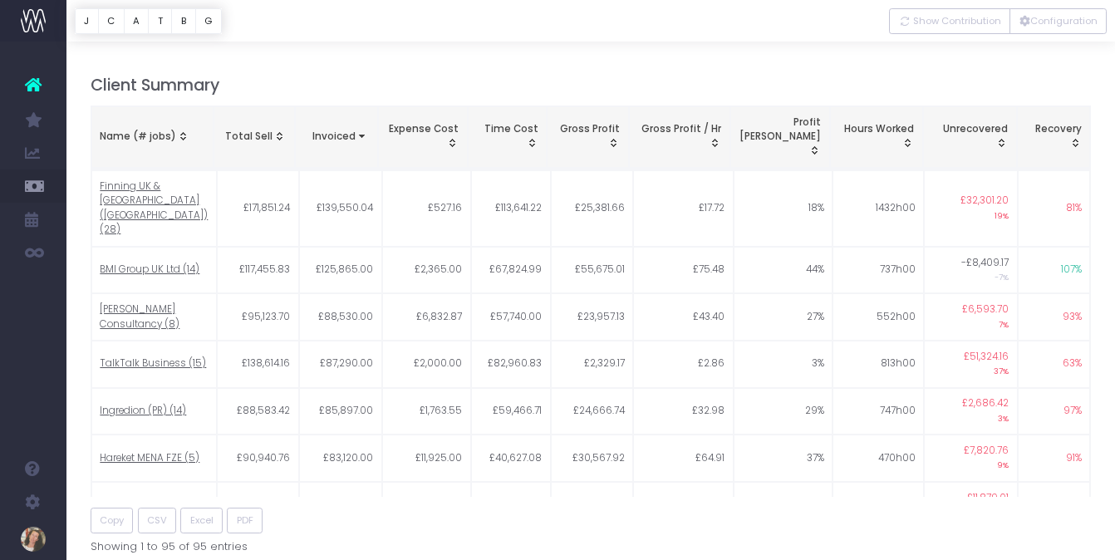
click at [163, 130] on div "Name (# jobs)" at bounding box center [152, 137] width 105 height 15
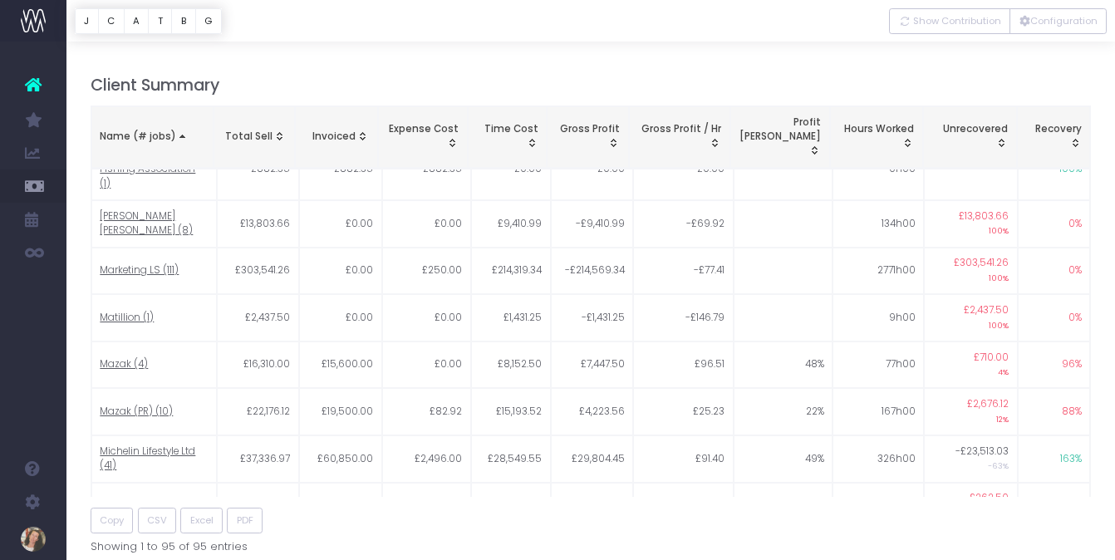
scroll to position [2143, 0]
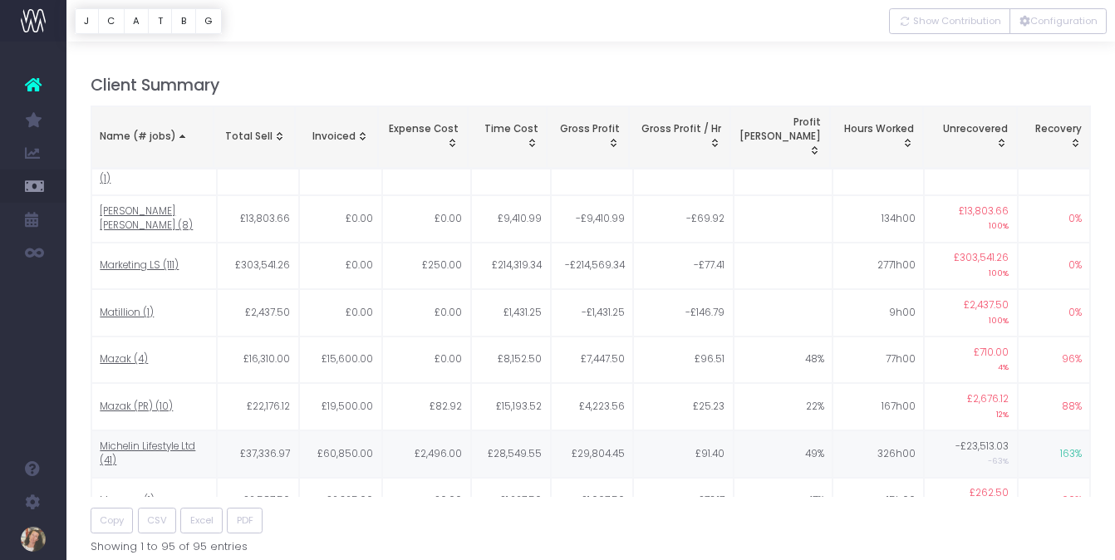
click at [135, 440] on span "Michelin Lifestyle Ltd (41)" at bounding box center [154, 454] width 108 height 29
type input ""Michelin Lifestyle Ltd""
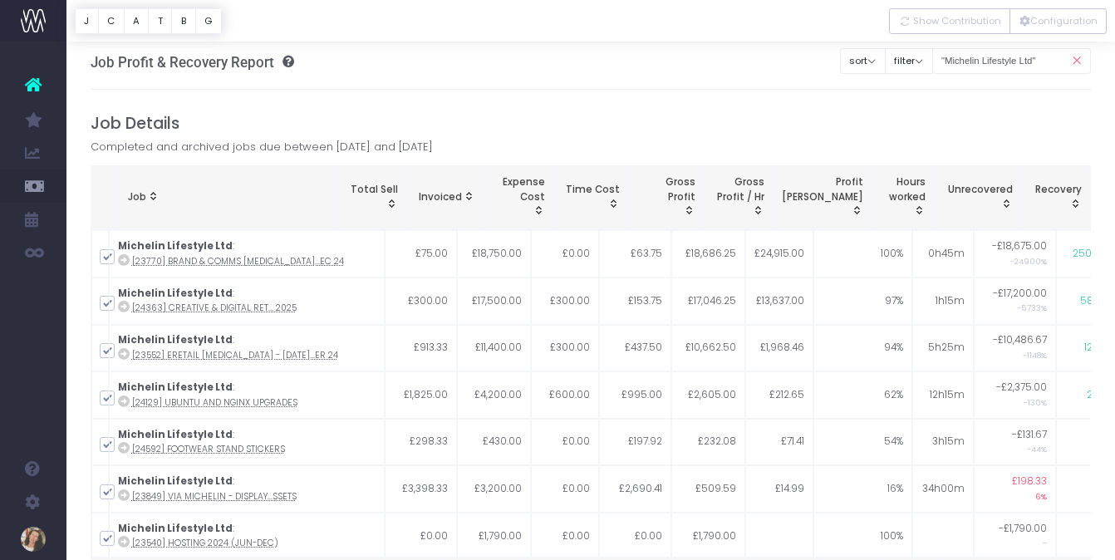
scroll to position [0, 0]
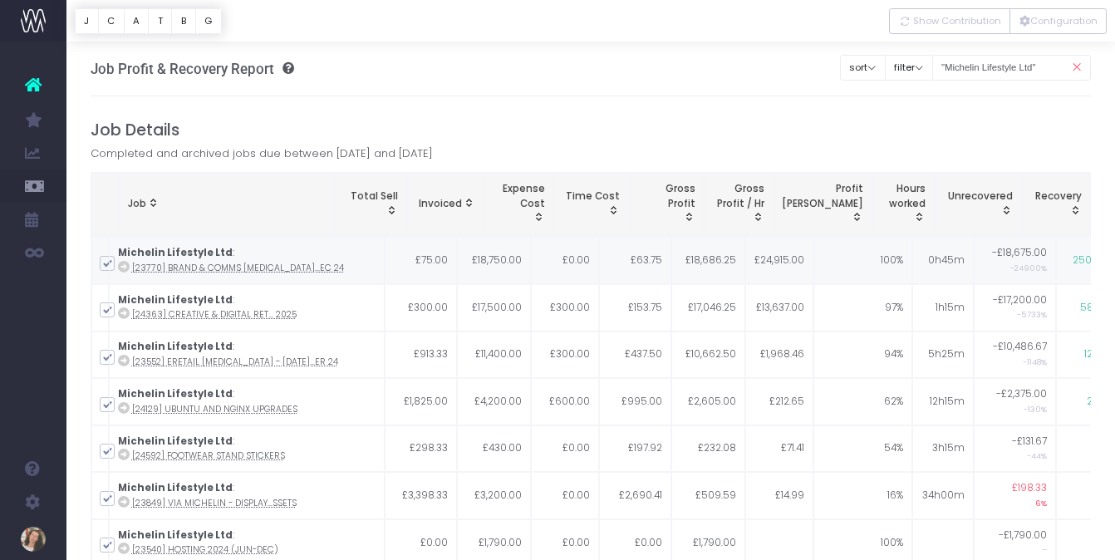
click at [130, 269] on icon at bounding box center [124, 267] width 12 height 12
click at [130, 312] on icon at bounding box center [124, 313] width 12 height 12
click at [130, 360] on icon at bounding box center [124, 361] width 12 height 12
click at [130, 311] on icon at bounding box center [124, 313] width 12 height 12
click at [130, 263] on icon at bounding box center [124, 267] width 12 height 12
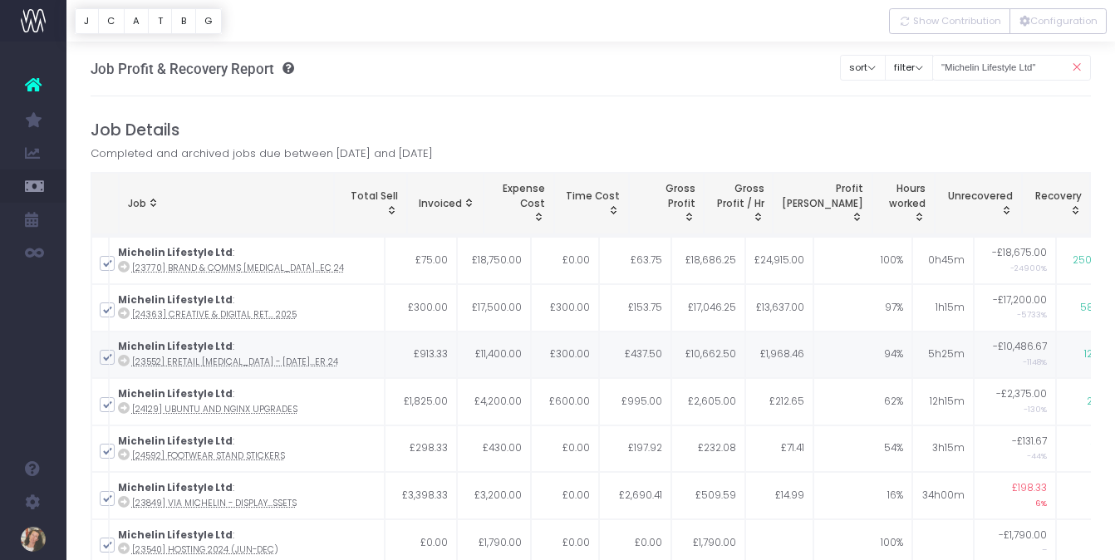
click at [107, 357] on span at bounding box center [107, 357] width 15 height 15
click at [125, 357] on input "checkbox" at bounding box center [130, 354] width 11 height 11
click at [109, 356] on span at bounding box center [107, 357] width 15 height 15
click at [125, 356] on input "checkbox" at bounding box center [130, 354] width 11 height 11
click at [130, 357] on icon at bounding box center [124, 361] width 12 height 12
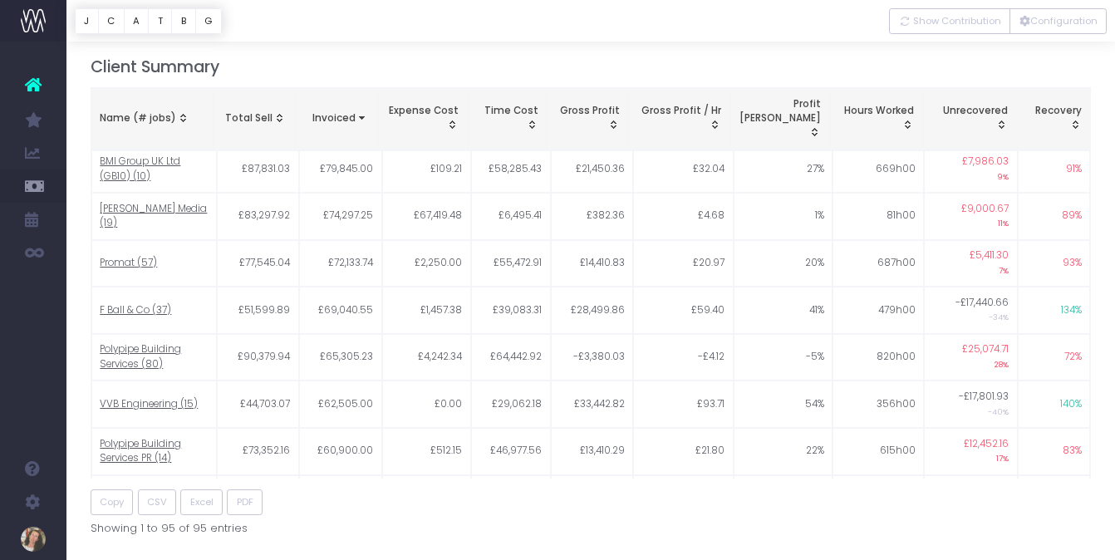
scroll to position [550, 0]
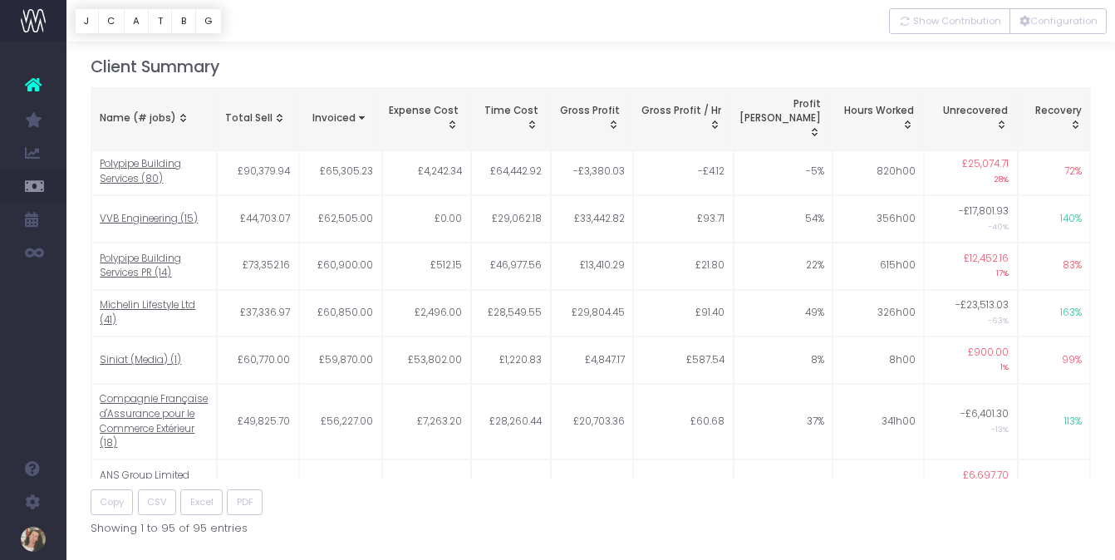
click at [135, 112] on div "Name (# jobs)" at bounding box center [152, 118] width 105 height 15
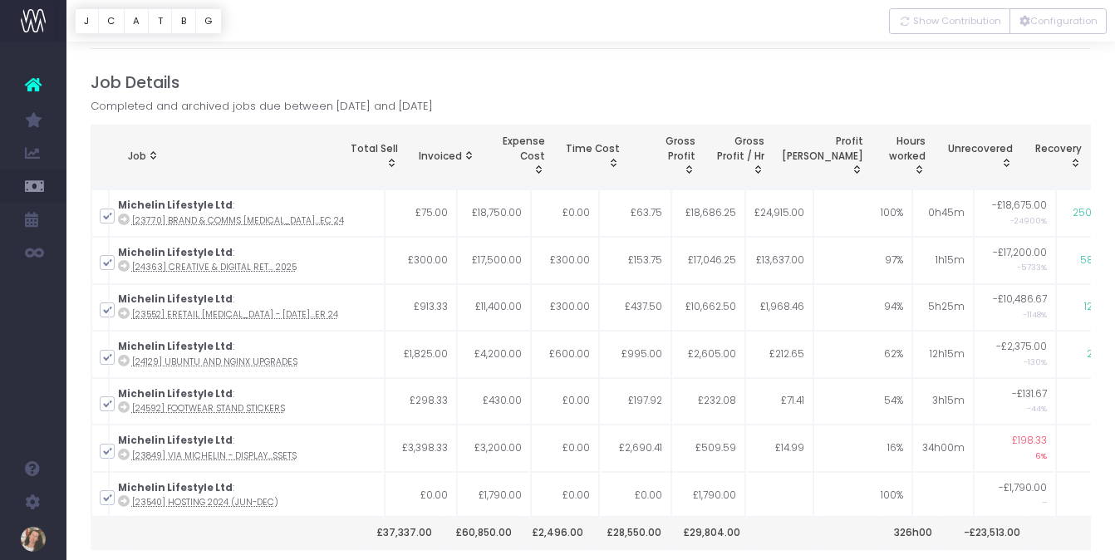
scroll to position [47, 0]
click at [107, 312] on span at bounding box center [107, 310] width 15 height 15
click at [125, 312] on input "checkbox" at bounding box center [130, 307] width 11 height 11
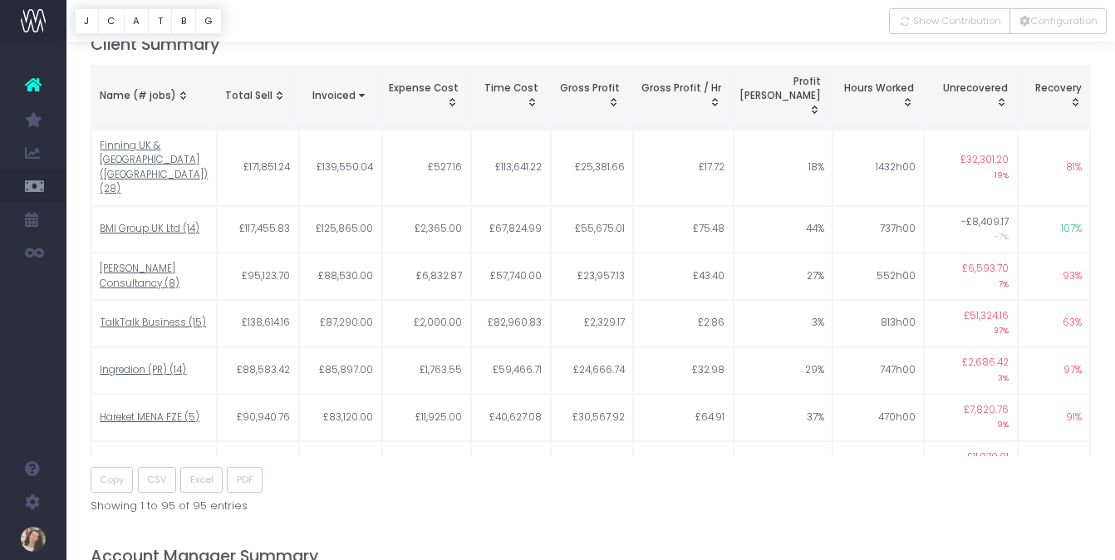
scroll to position [656, 0]
click at [157, 91] on div "Name (# jobs)" at bounding box center [152, 94] width 105 height 15
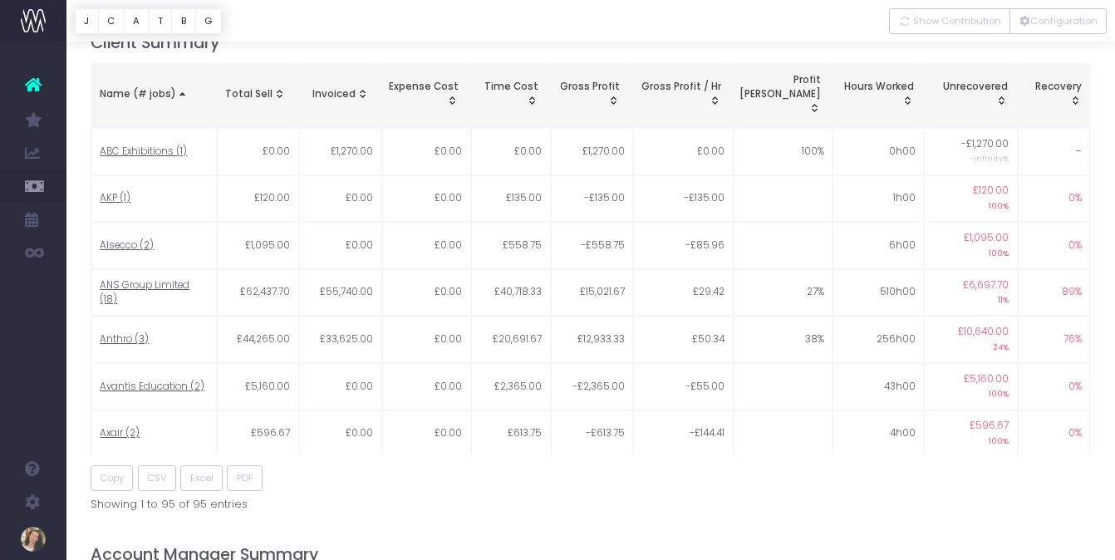
click at [156, 88] on div "Name (# jobs)" at bounding box center [152, 94] width 105 height 15
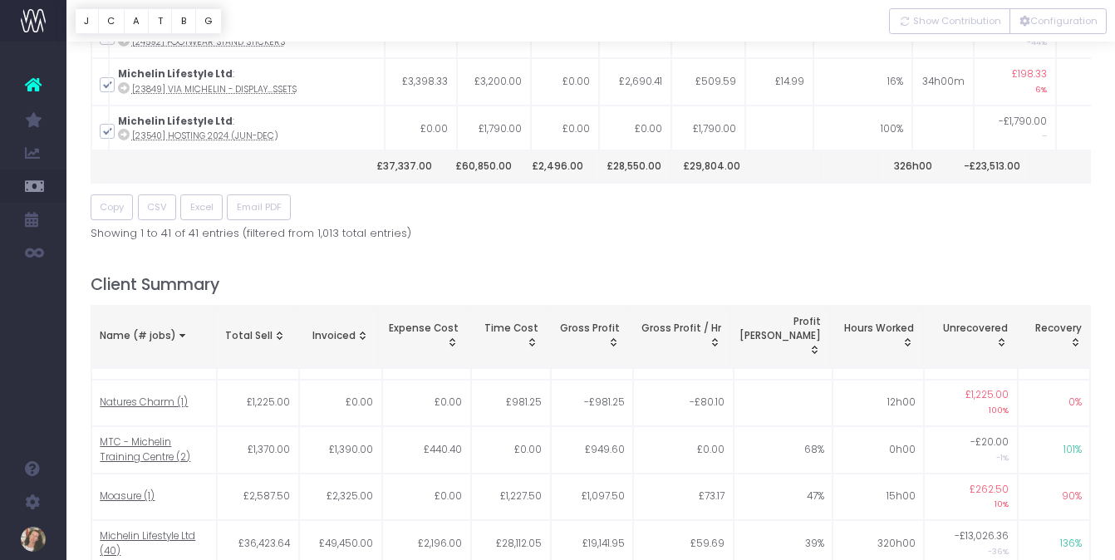
scroll to position [0, 0]
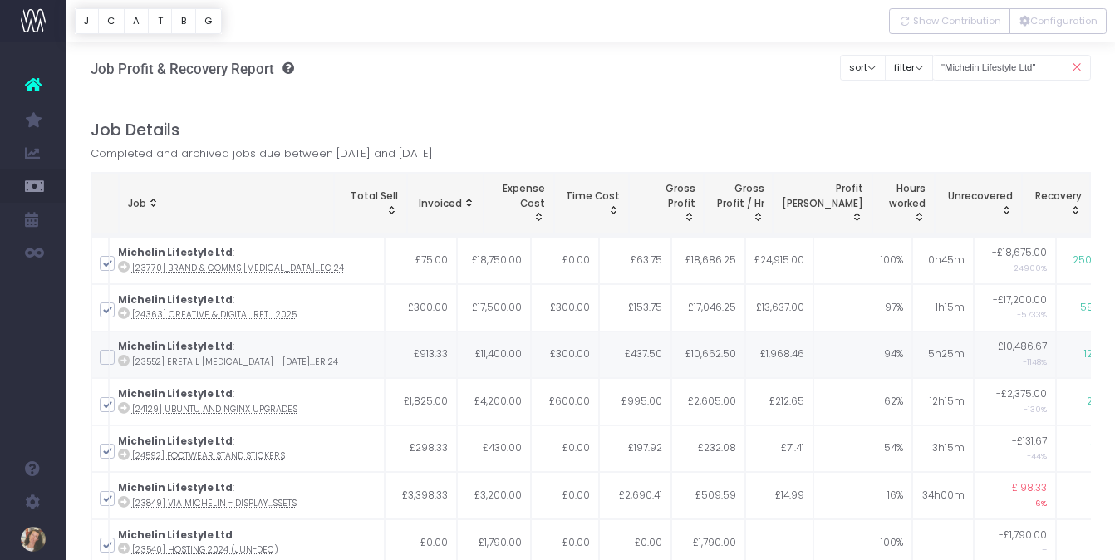
click at [106, 356] on span at bounding box center [107, 357] width 15 height 15
click at [125, 356] on input "checkbox" at bounding box center [130, 354] width 11 height 11
click at [111, 26] on button "C" at bounding box center [111, 21] width 27 height 26
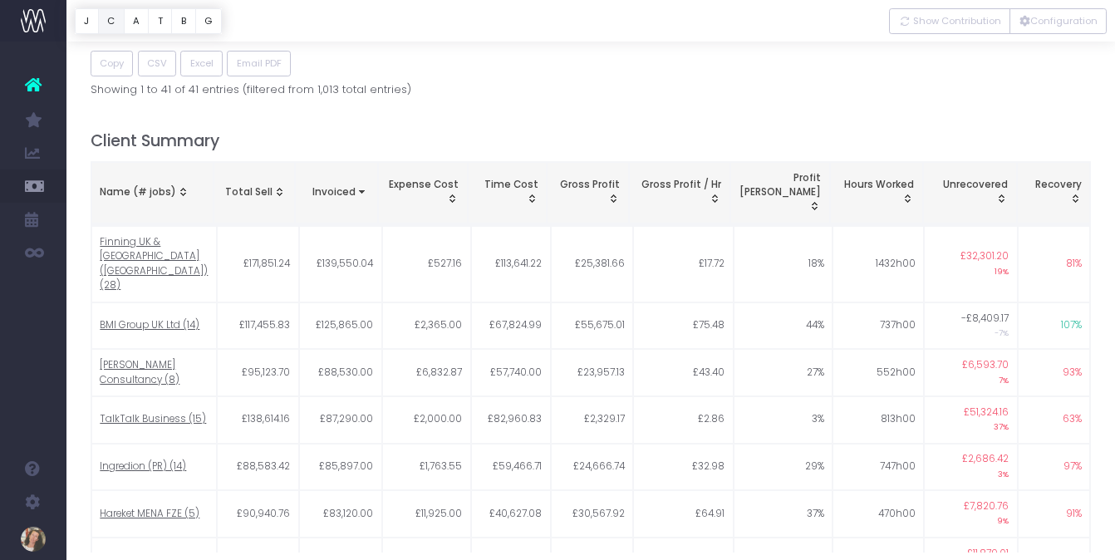
scroll to position [613, 0]
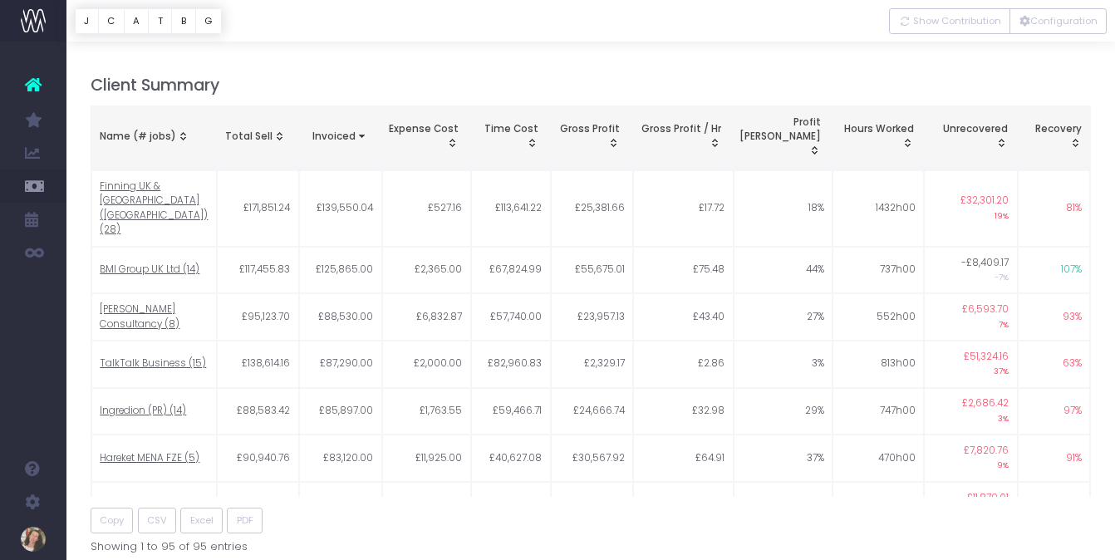
click at [159, 131] on div "Name (# jobs)" at bounding box center [152, 137] width 105 height 15
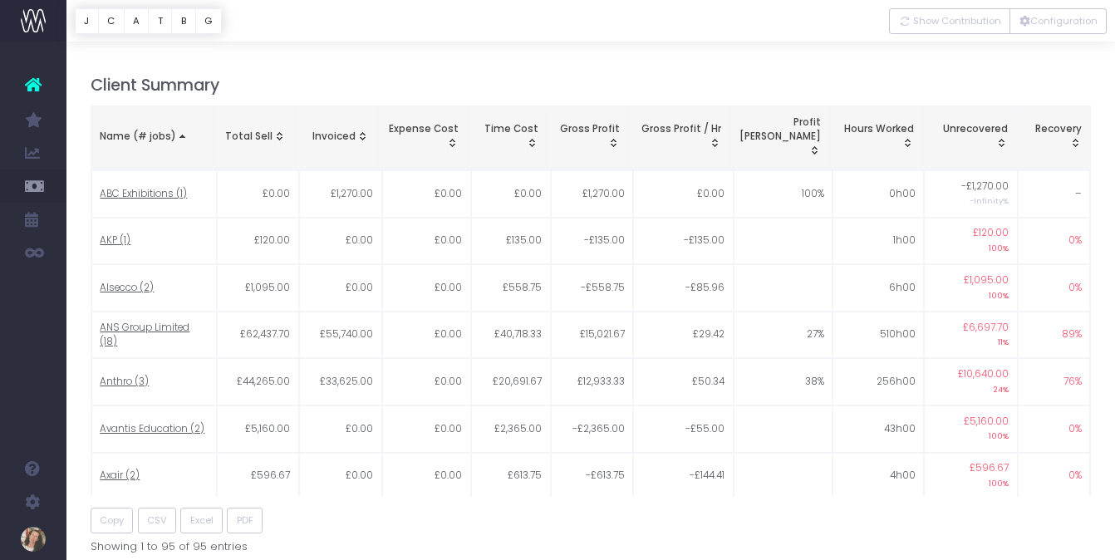
click at [159, 130] on div "Name (# jobs)" at bounding box center [152, 137] width 105 height 15
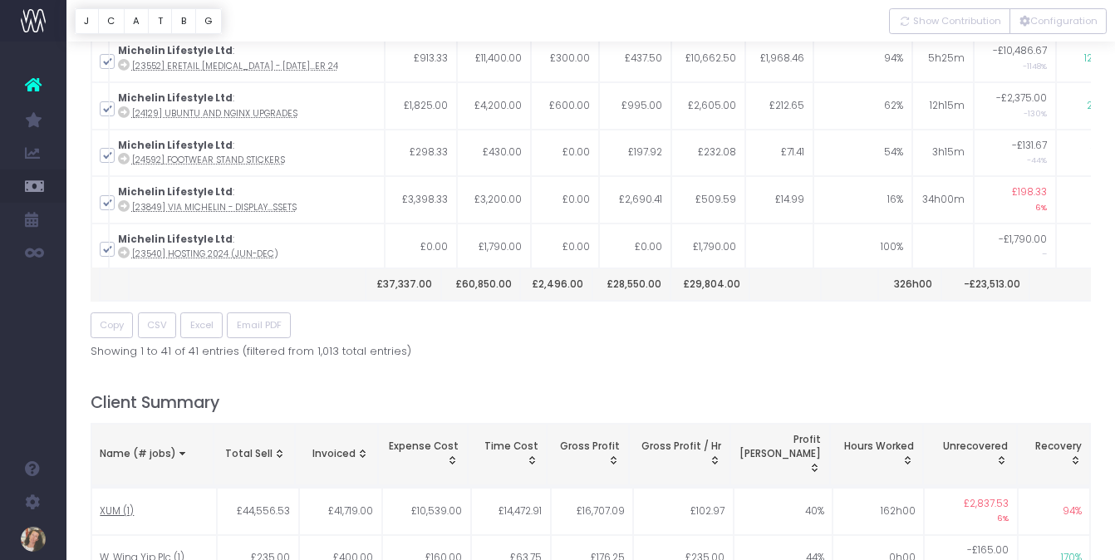
scroll to position [0, 0]
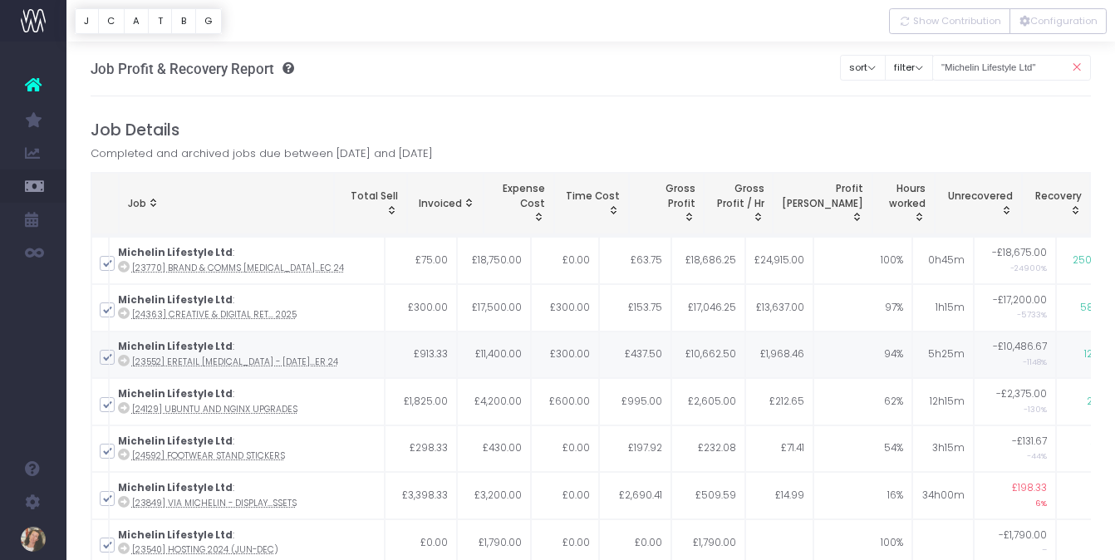
click at [109, 356] on span at bounding box center [107, 357] width 15 height 15
click at [125, 356] on input "checkbox" at bounding box center [130, 354] width 11 height 11
checkbox input "false"
click at [109, 21] on button "C" at bounding box center [111, 21] width 27 height 26
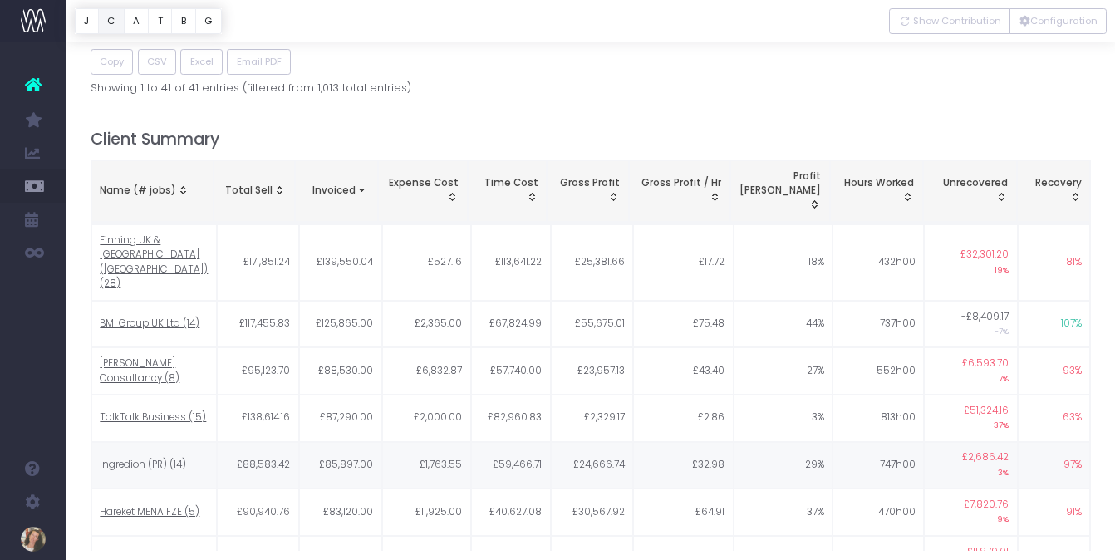
scroll to position [613, 0]
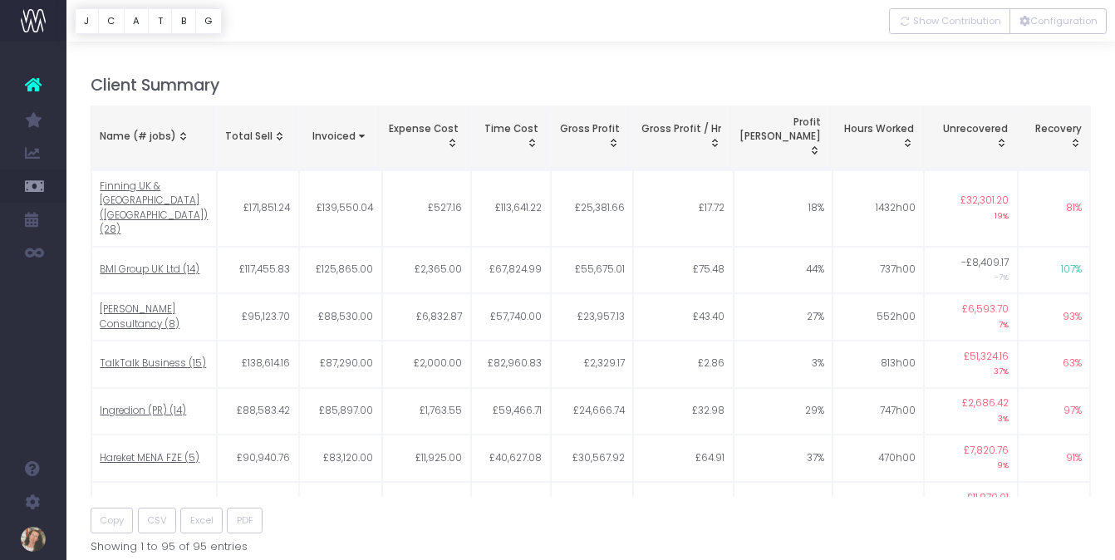
click at [158, 130] on div "Name (# jobs)" at bounding box center [152, 137] width 105 height 15
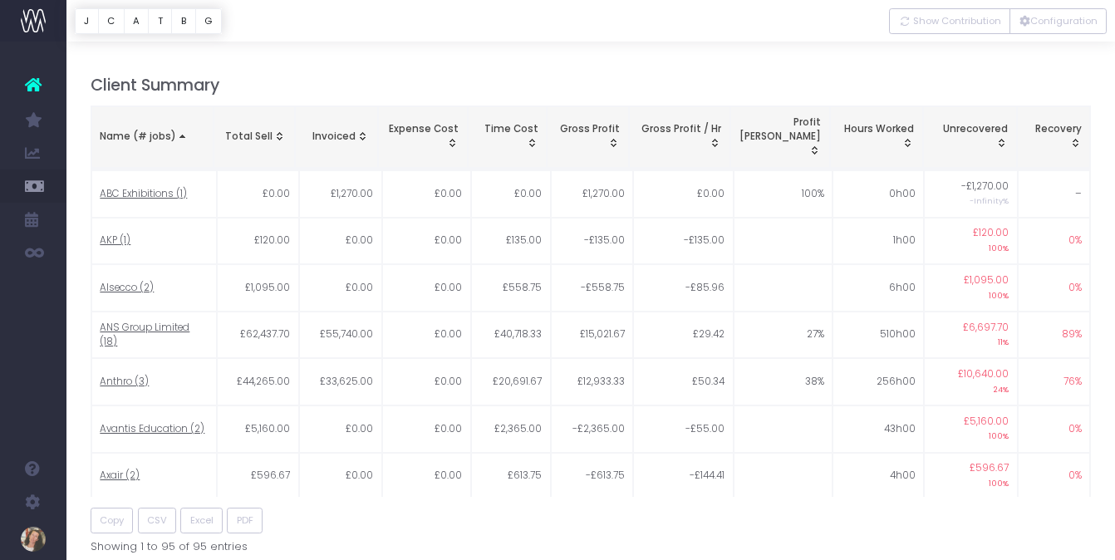
click at [165, 120] on th "Name (# jobs)" at bounding box center [152, 137] width 122 height 62
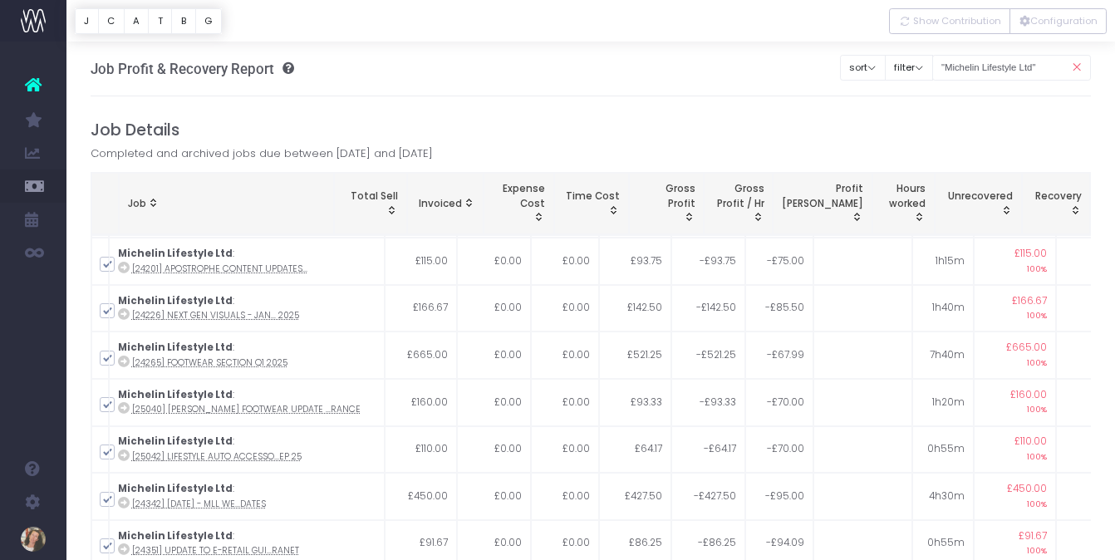
scroll to position [945, 0]
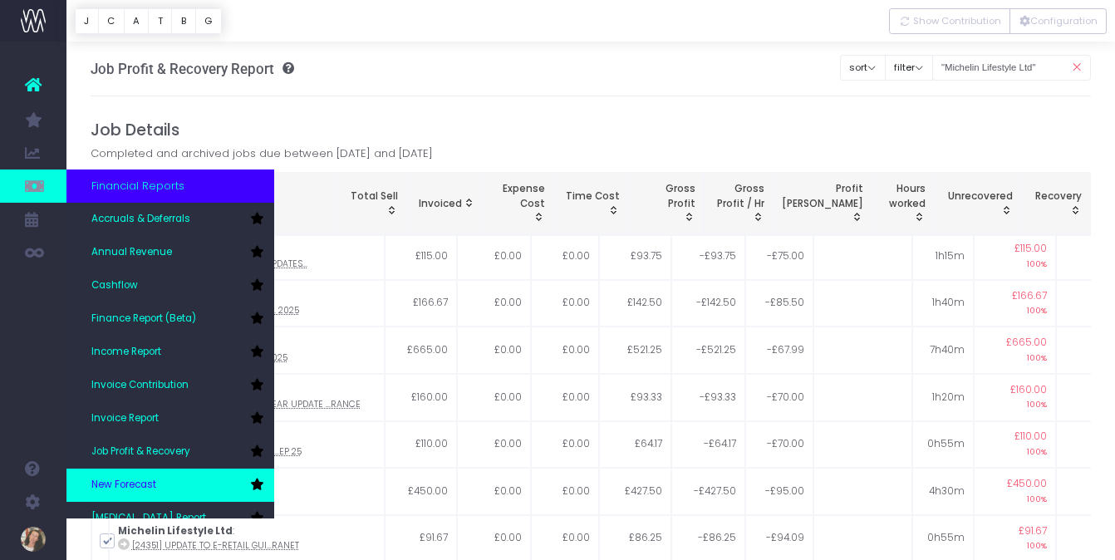
click at [164, 491] on link "New Forecast" at bounding box center [170, 485] width 208 height 33
